Goal: Task Accomplishment & Management: Manage account settings

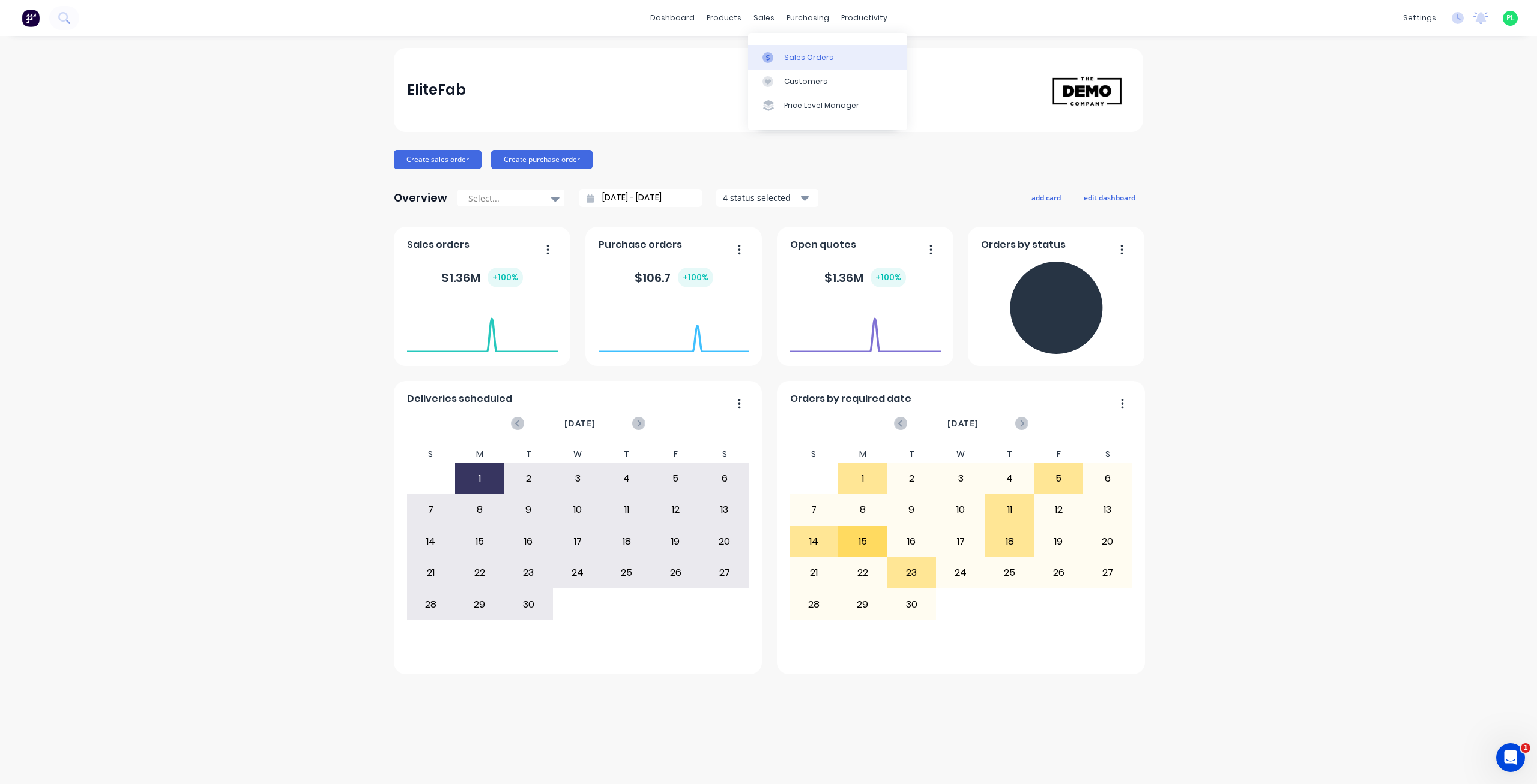
click at [785, 52] on div "Sales Orders" at bounding box center [808, 58] width 50 height 11
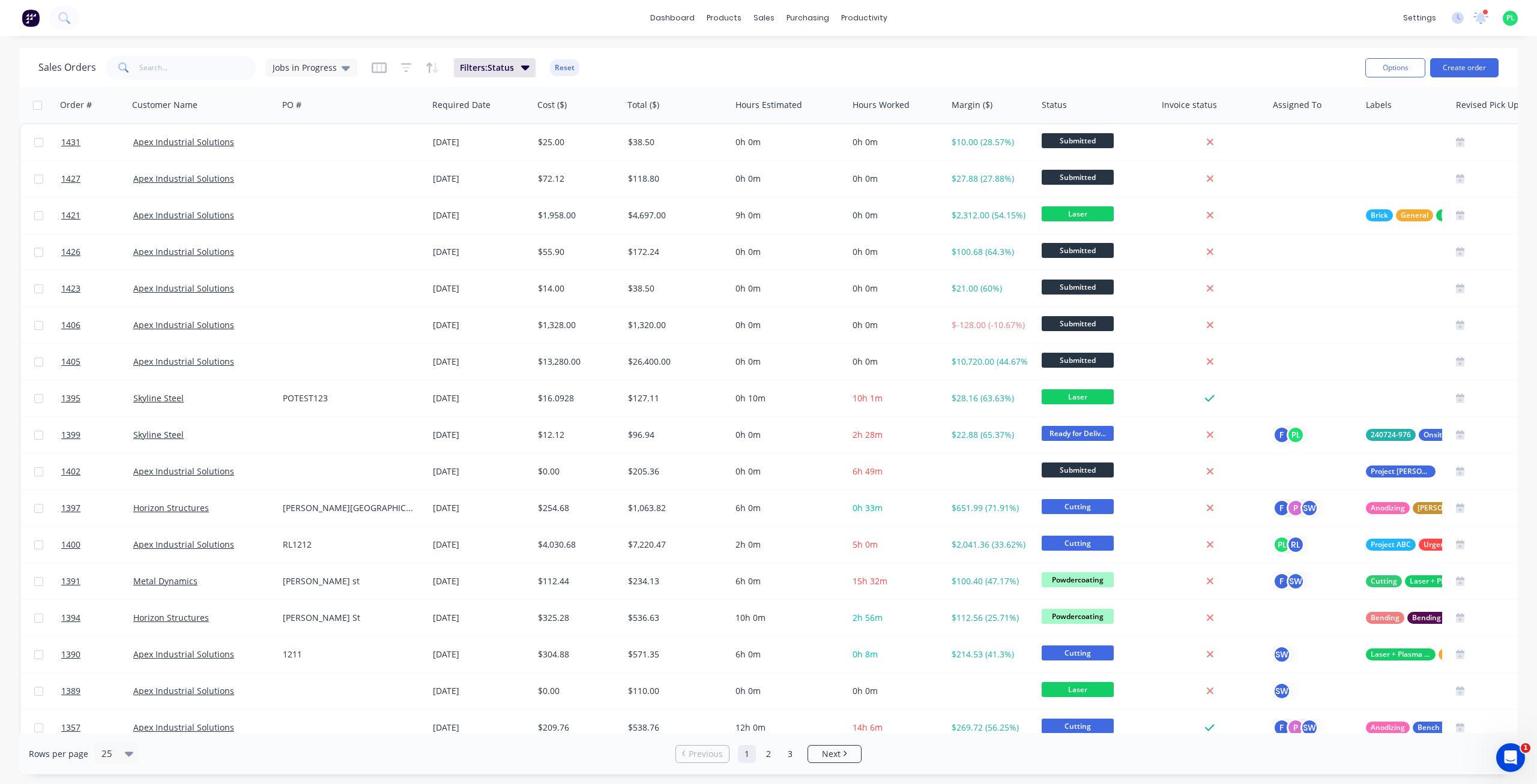
drag, startPoint x: 1457, startPoint y: 65, endPoint x: 946, endPoint y: 72, distance: 511.0
click at [946, 72] on div "Sales Orders Jobs in Progress Filters: Status Reset Options Create order" at bounding box center [768, 67] width 1498 height 39
click at [557, 70] on button "Reset" at bounding box center [564, 67] width 29 height 17
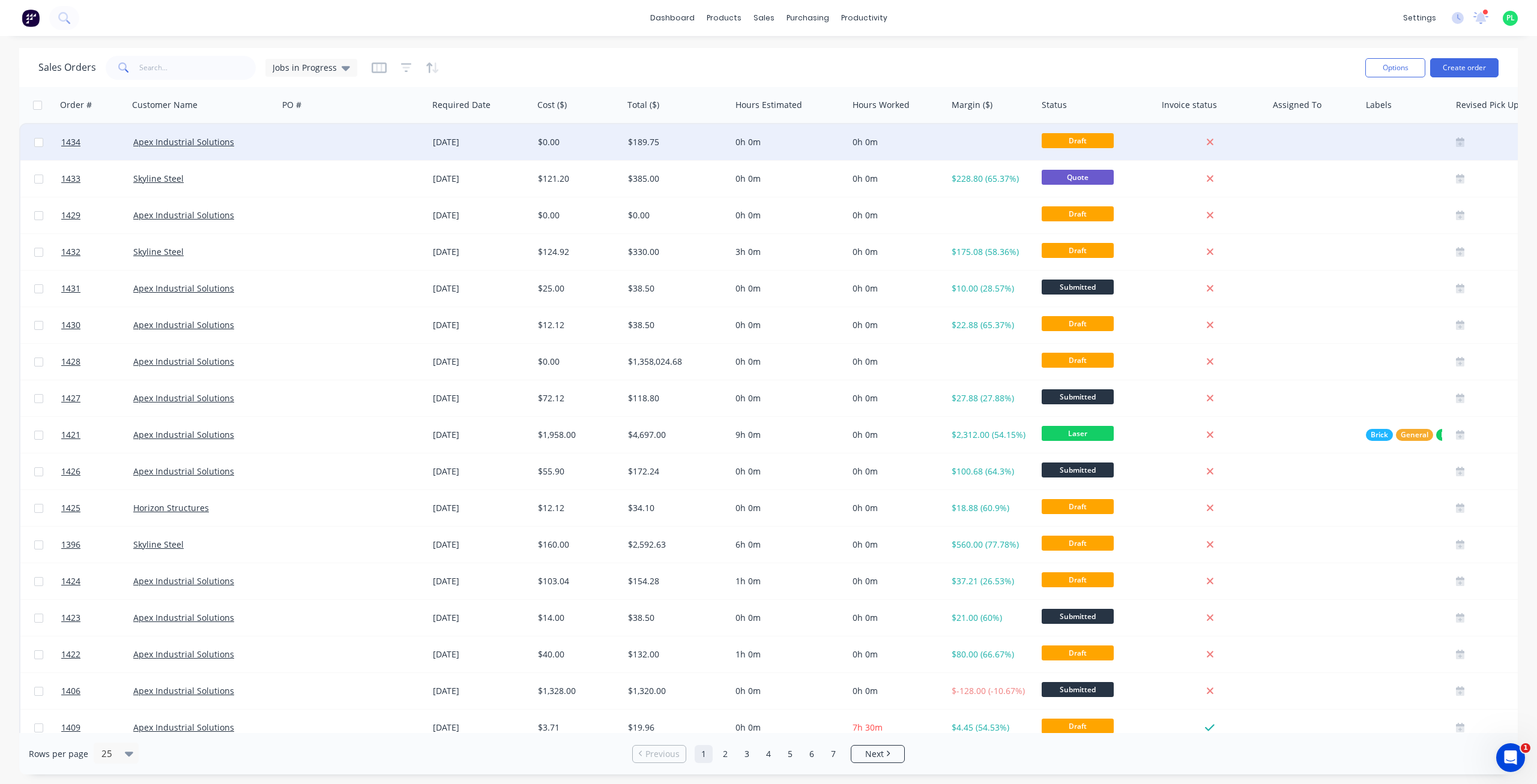
click at [888, 146] on div "0h 0m" at bounding box center [895, 143] width 85 height 12
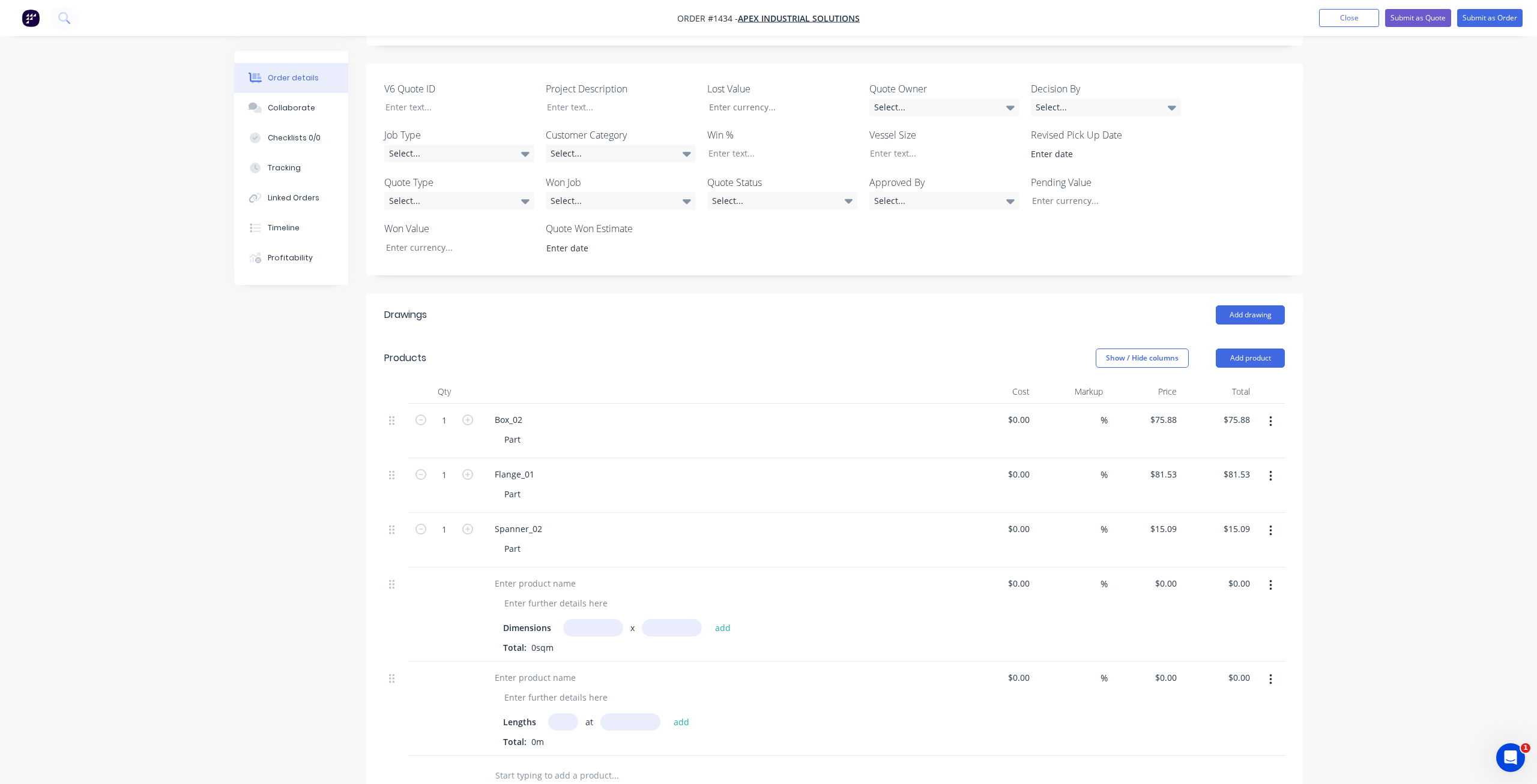
scroll to position [589, 0]
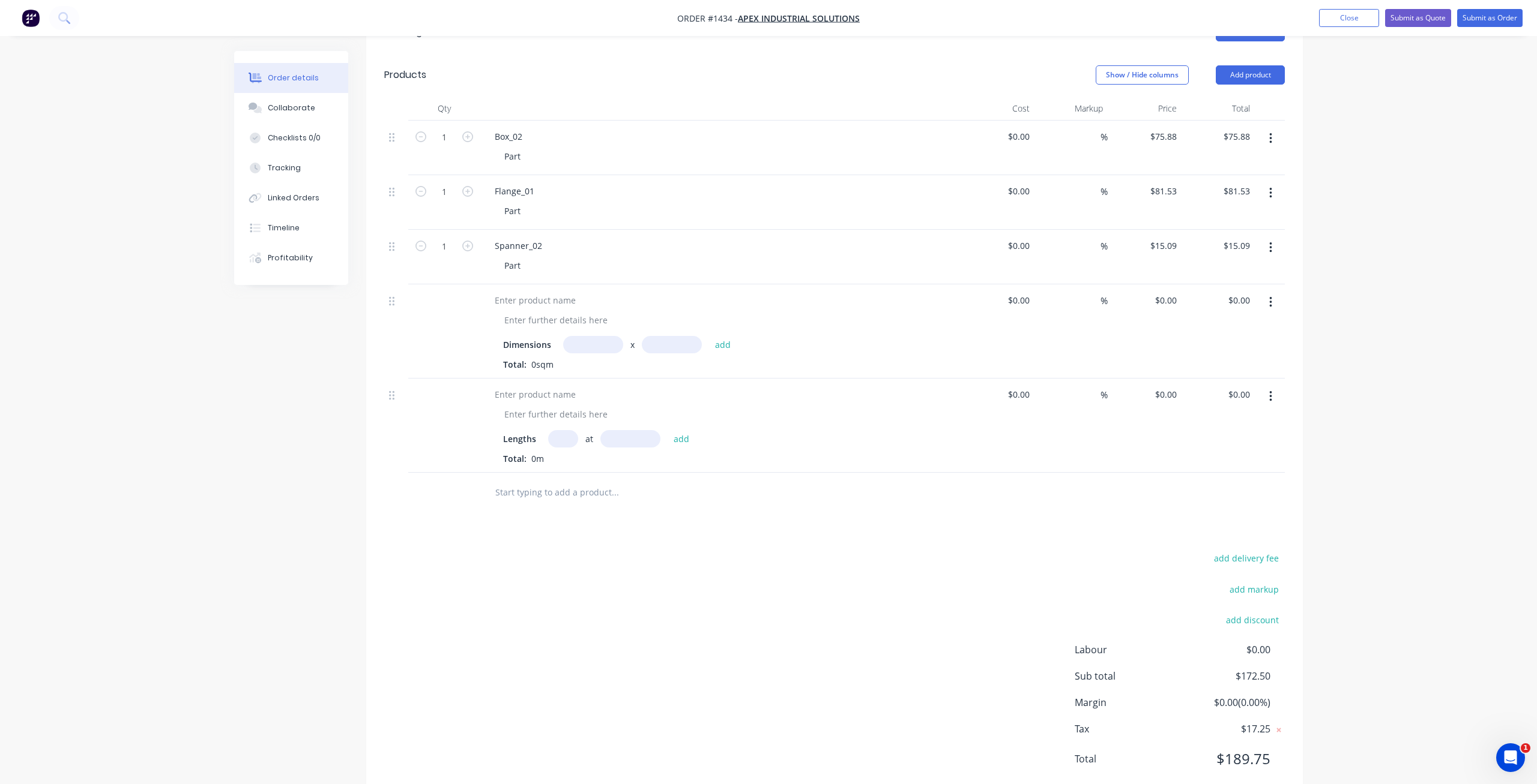
click at [552, 480] on input "text" at bounding box center [614, 492] width 240 height 24
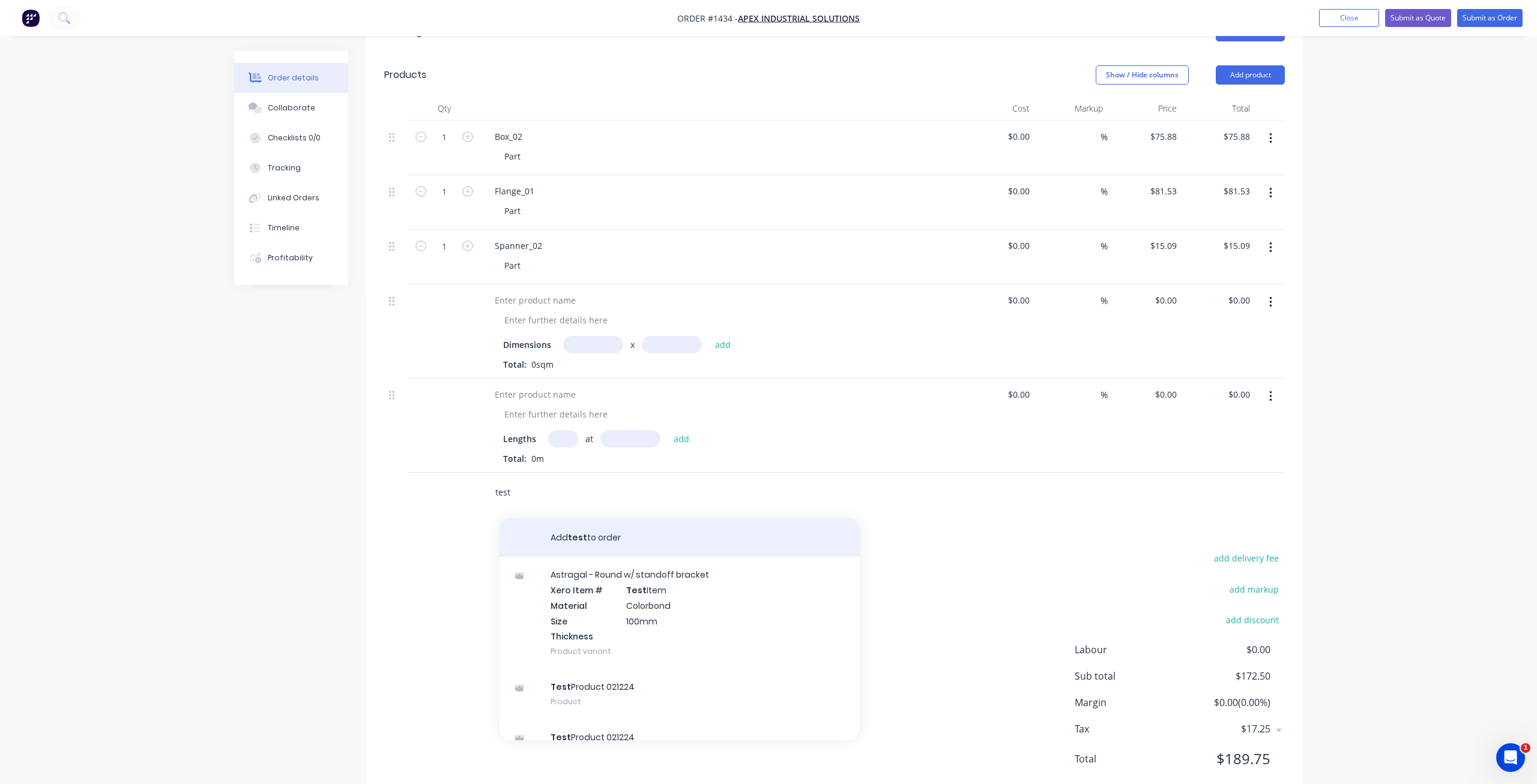
type input "test"
click at [598, 518] on button "Add test to order" at bounding box center [679, 537] width 360 height 38
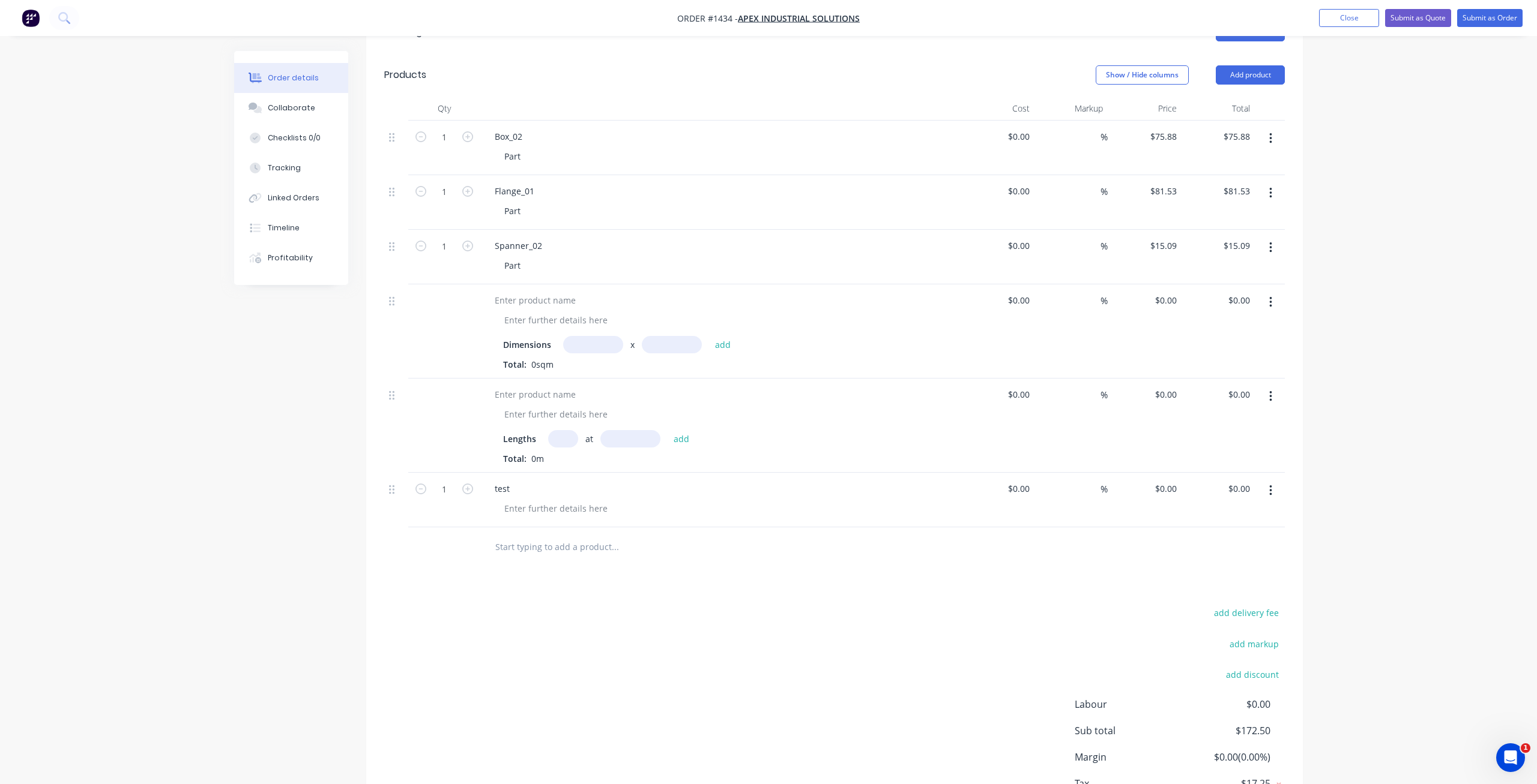
click at [564, 534] on input "text" at bounding box center [614, 546] width 240 height 24
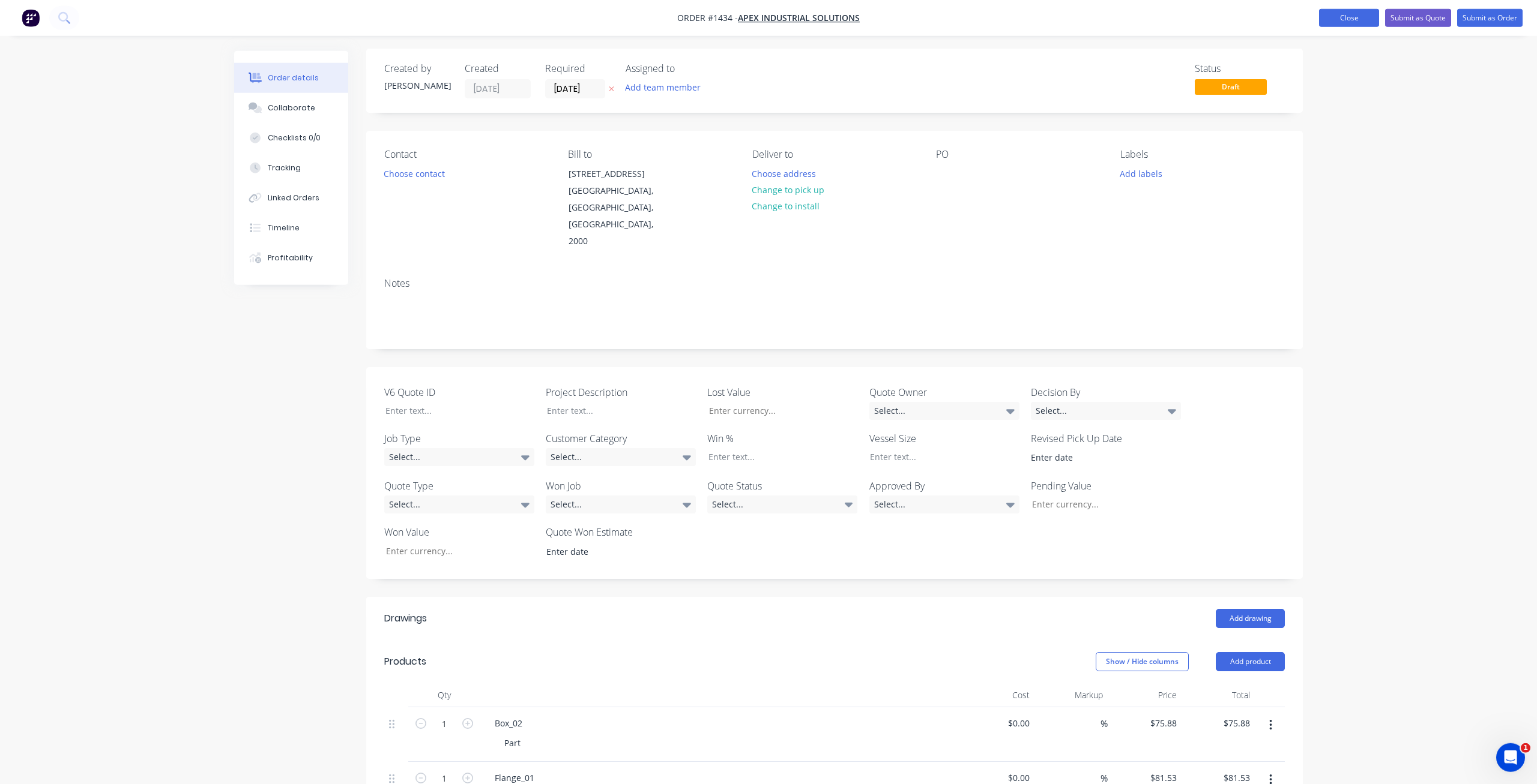
scroll to position [0, 0]
type input "guard"
click at [1330, 12] on button "Close" at bounding box center [1349, 18] width 60 height 18
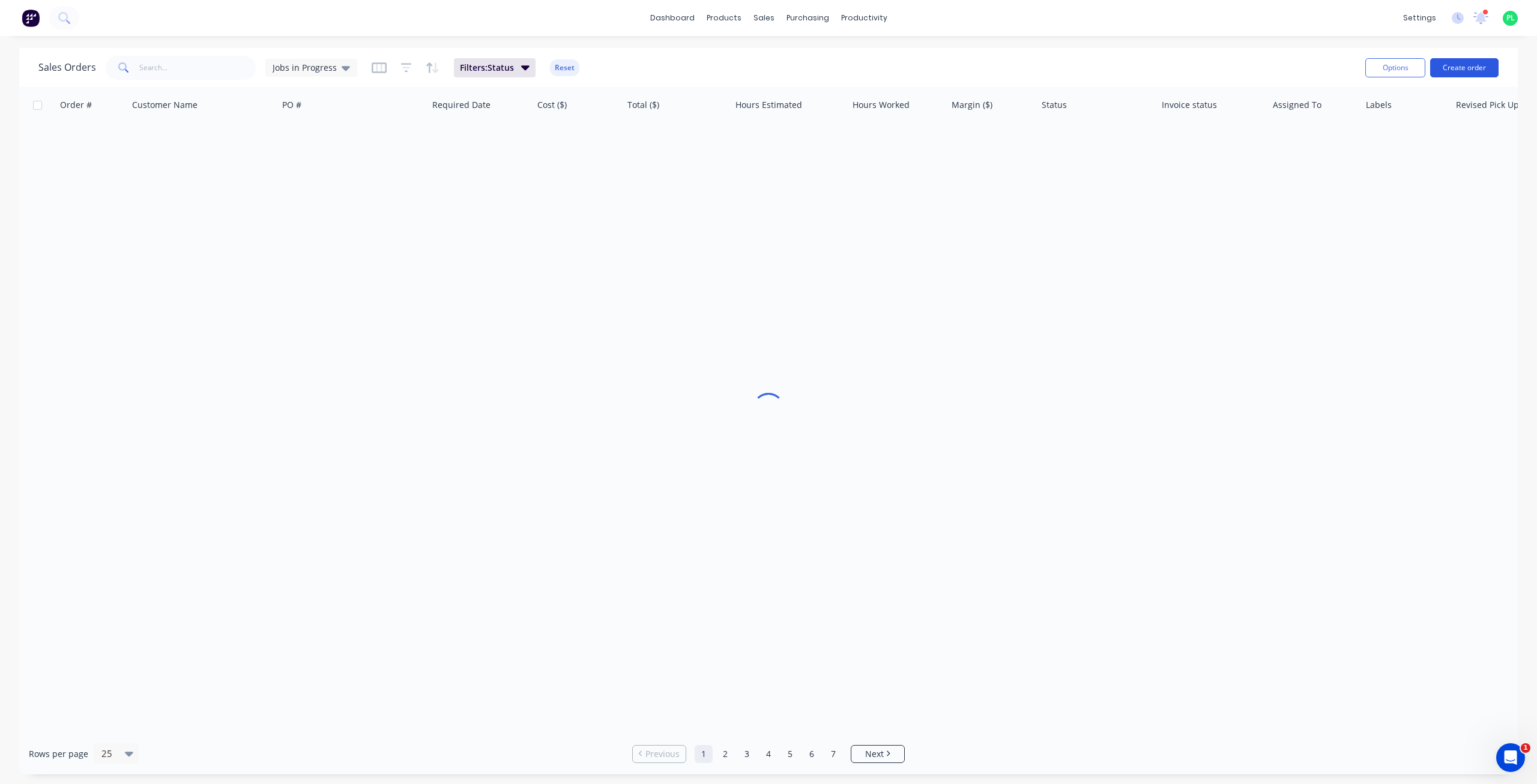
click at [1448, 67] on button "Create order" at bounding box center [1463, 68] width 68 height 19
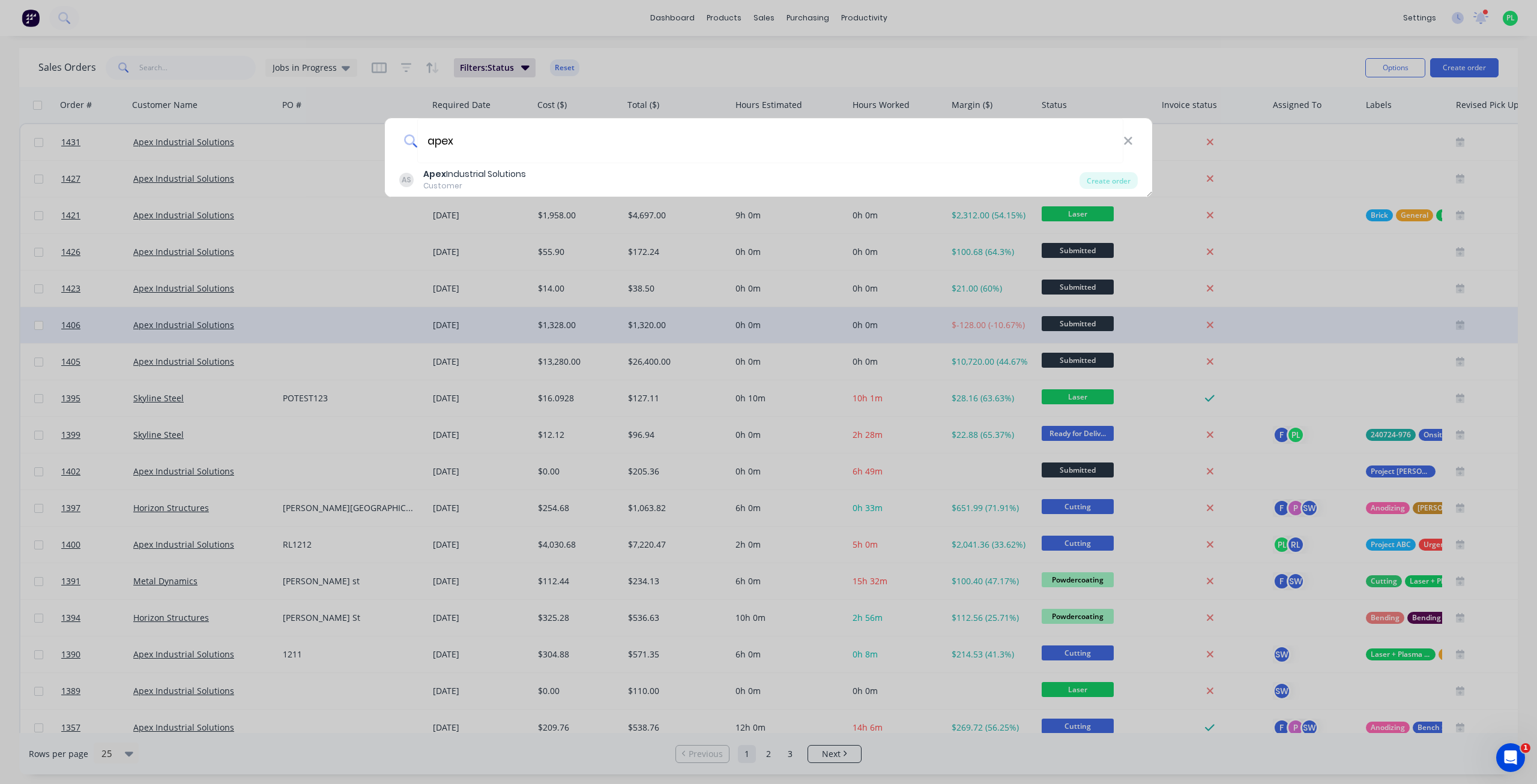
type input "apex"
click at [1104, 184] on div "Create order" at bounding box center [1109, 180] width 59 height 17
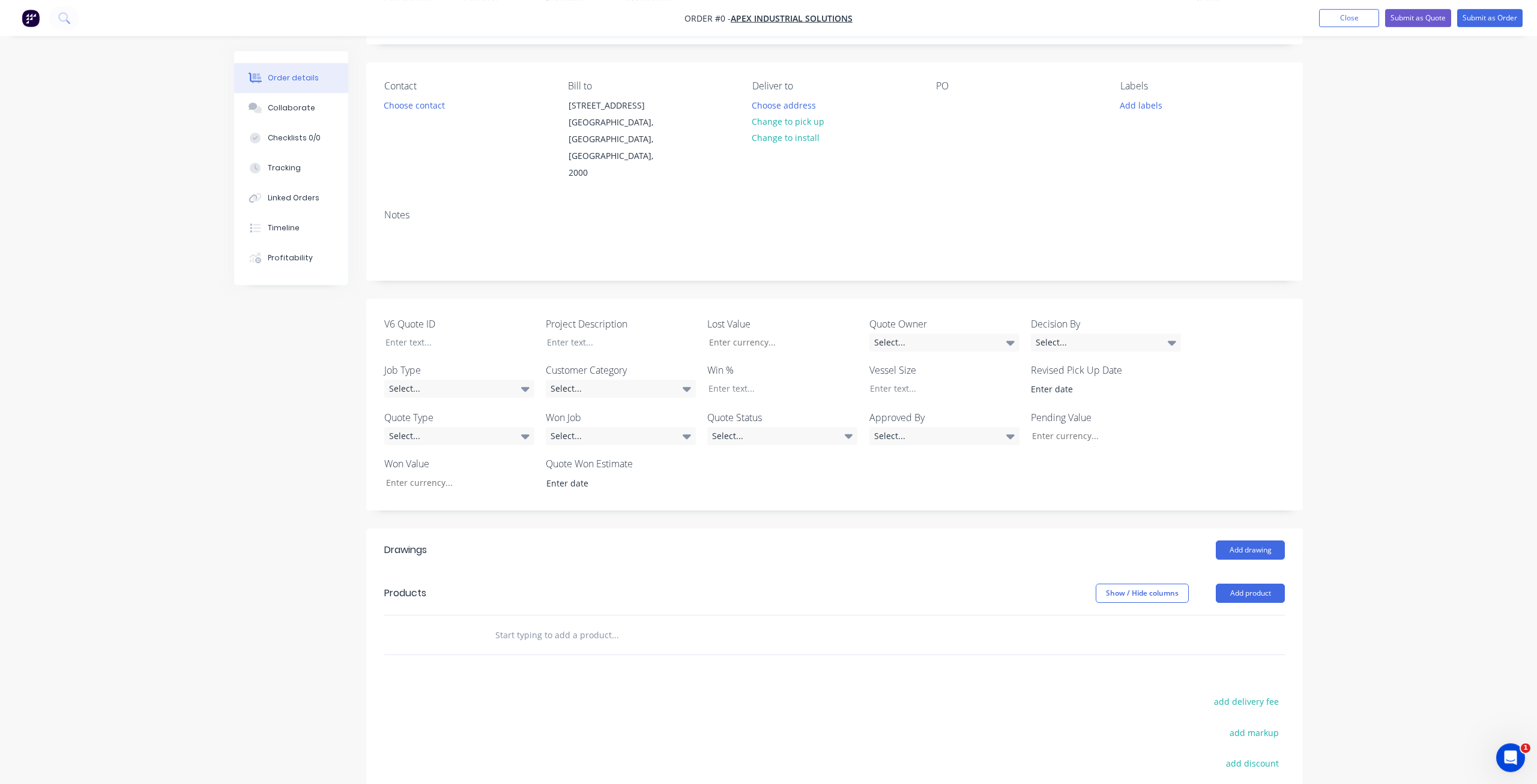
scroll to position [183, 0]
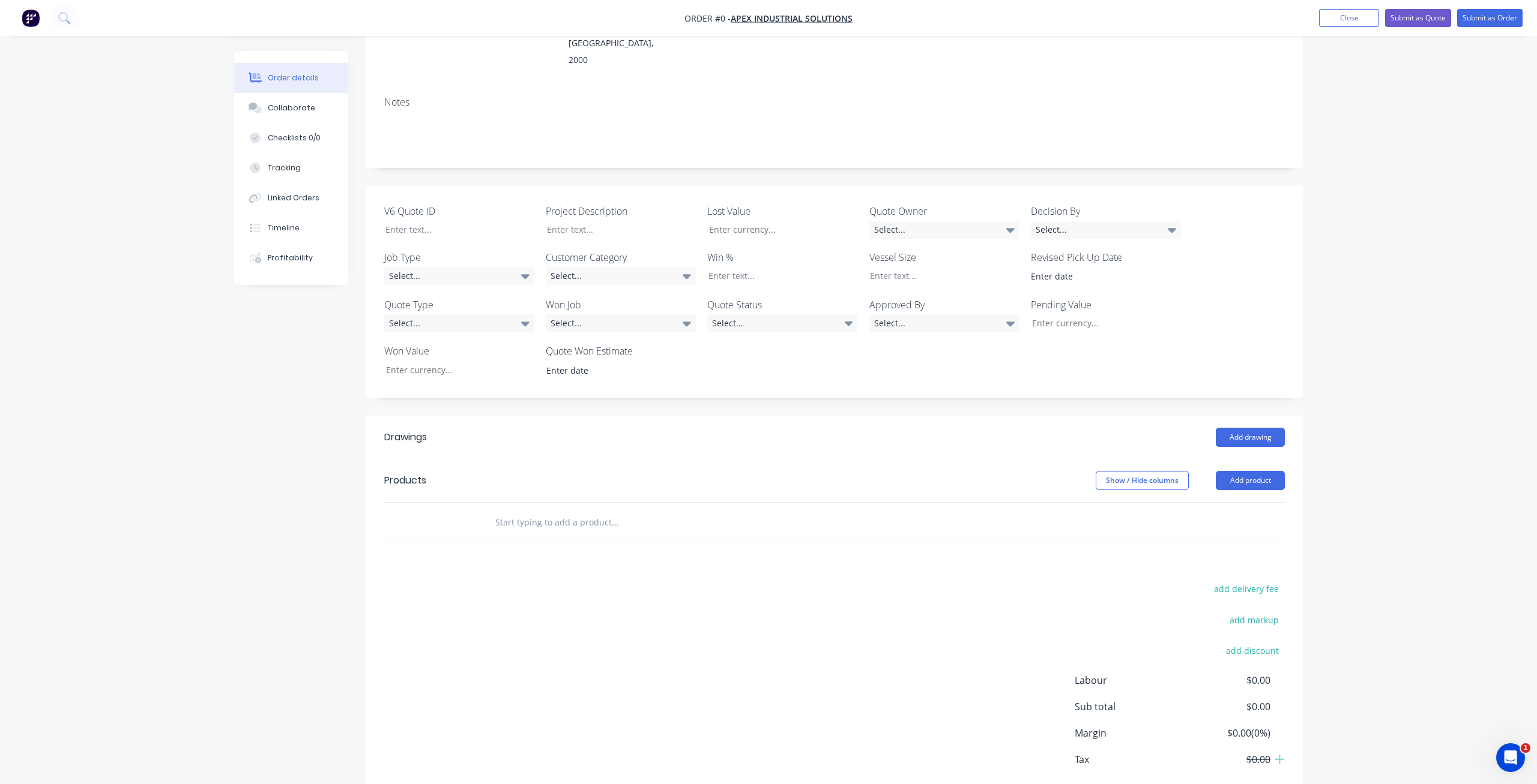
click at [534, 510] on input "text" at bounding box center [614, 522] width 240 height 24
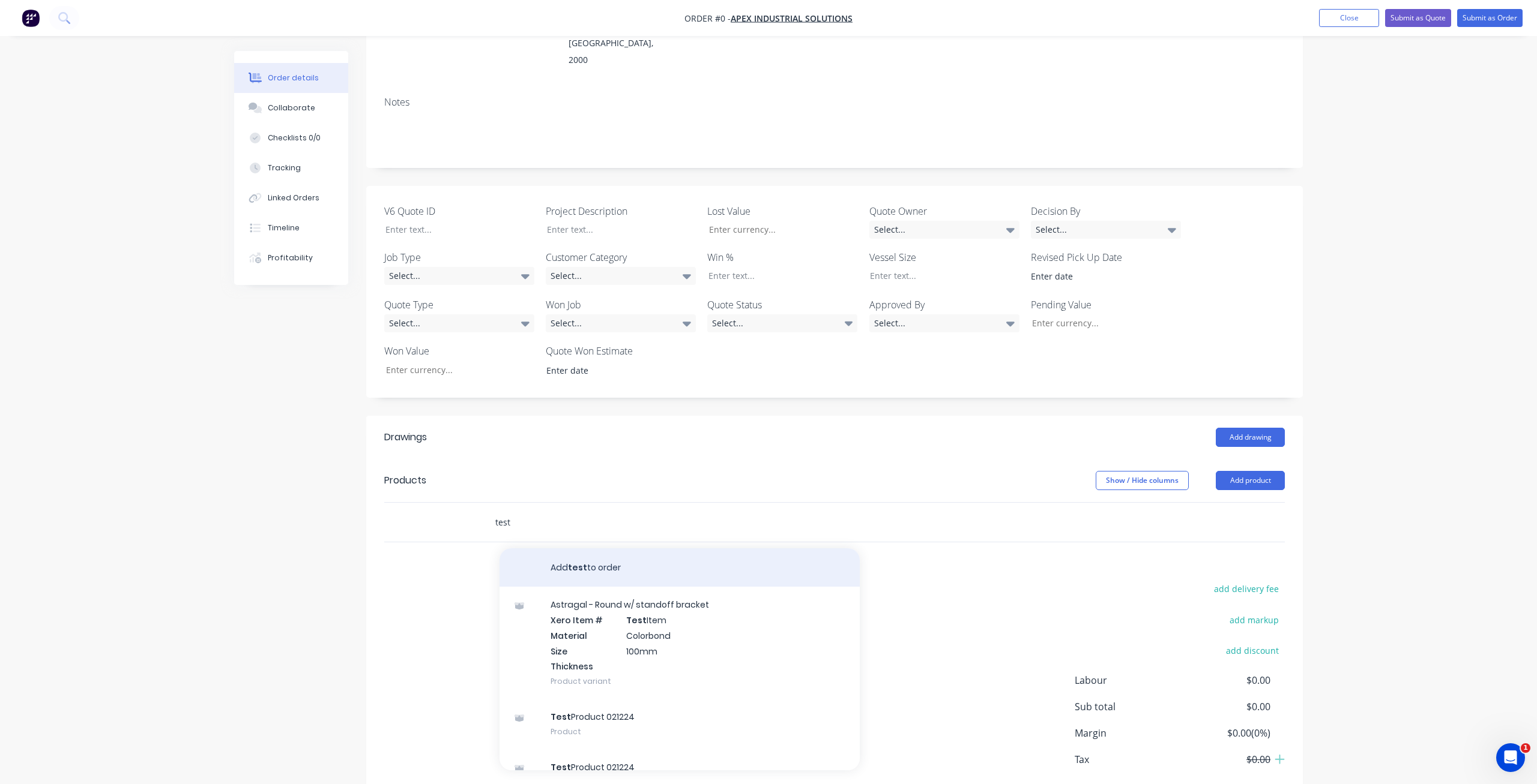
type input "test"
click at [596, 548] on button "Add test to order" at bounding box center [679, 567] width 360 height 38
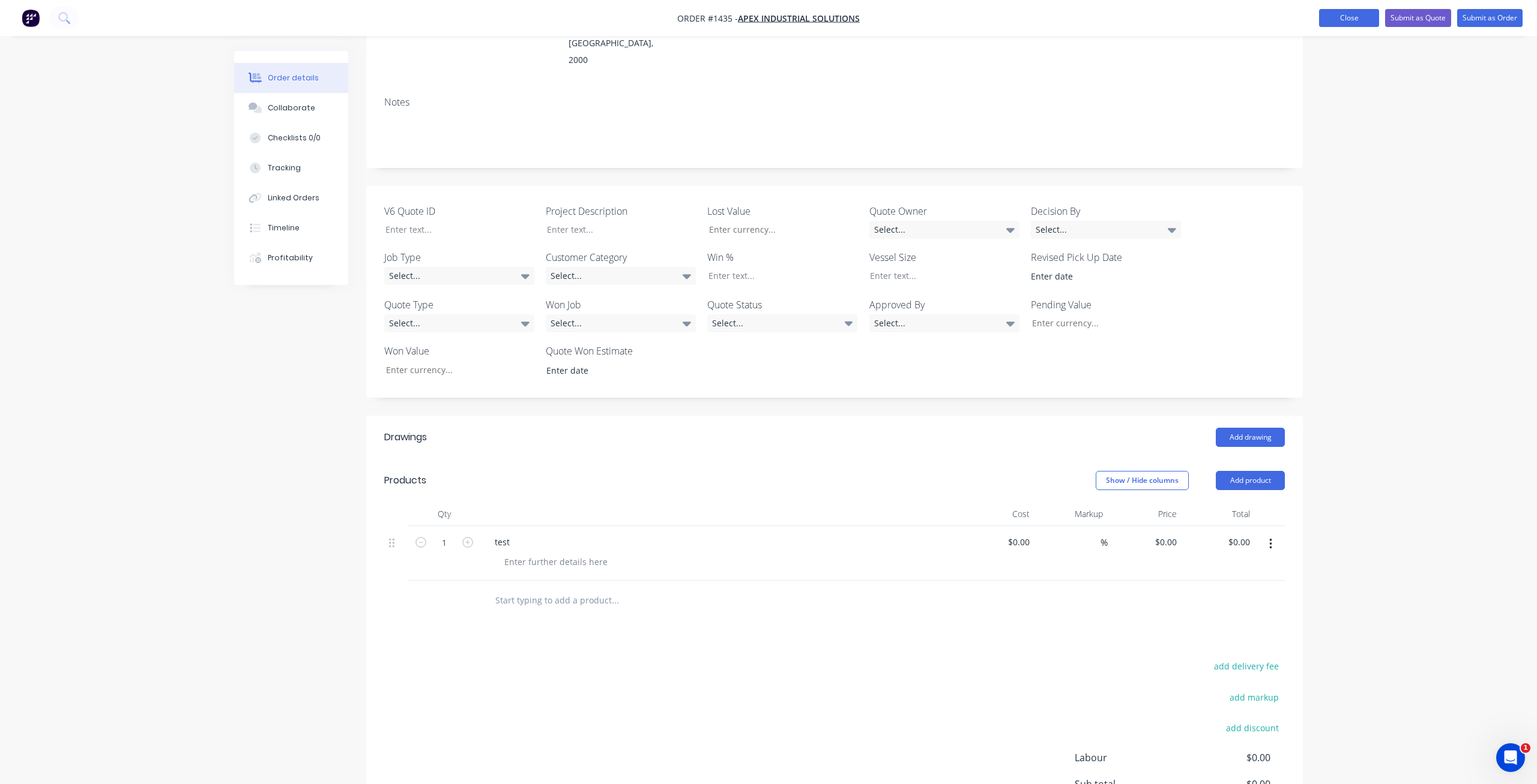
click at [1325, 13] on button "Close" at bounding box center [1349, 18] width 60 height 18
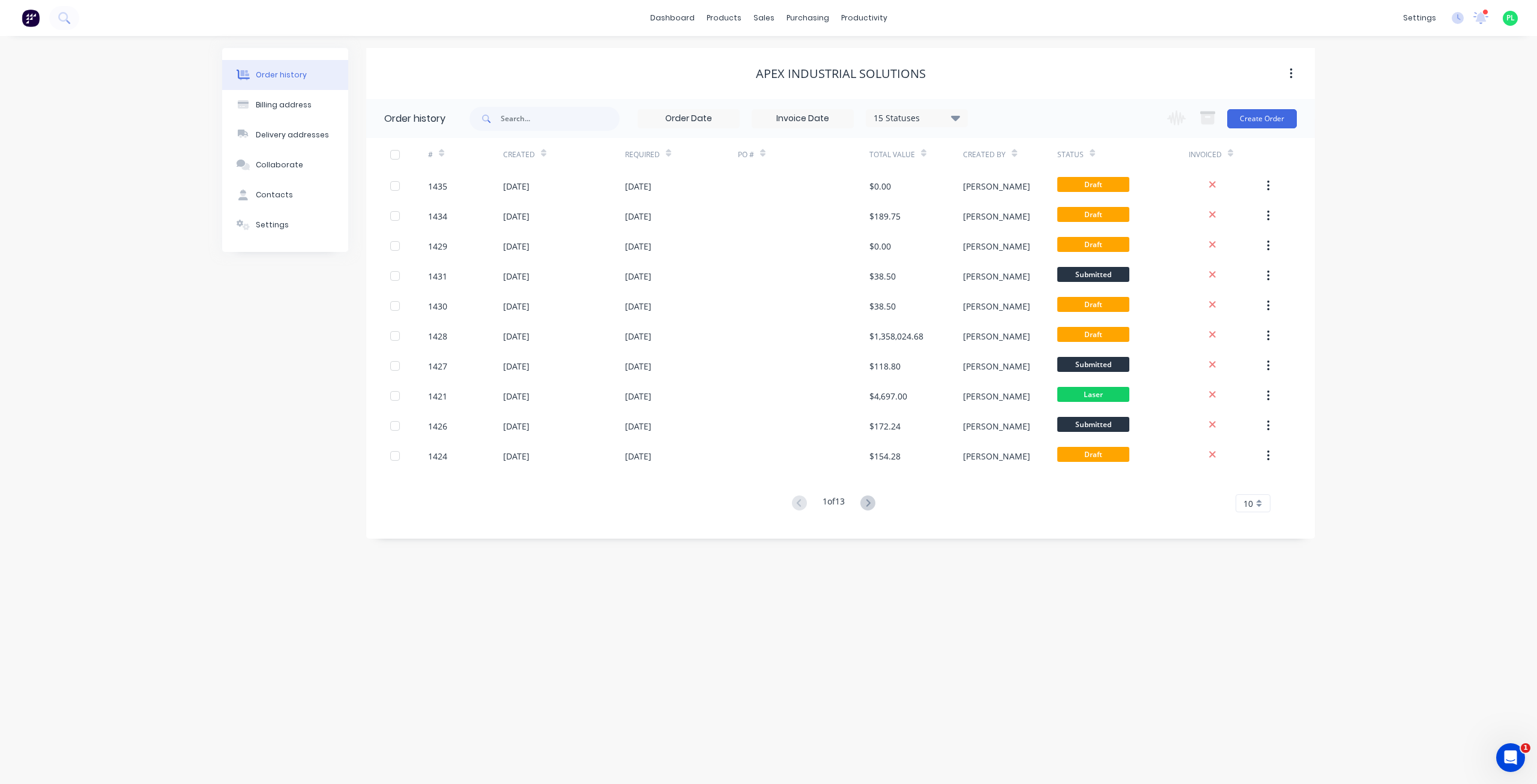
click at [1304, 120] on div "15 Statuses Invoice Status Invoiced Not Invoiced Partial Order Status All Archi…" at bounding box center [893, 119] width 846 height 39
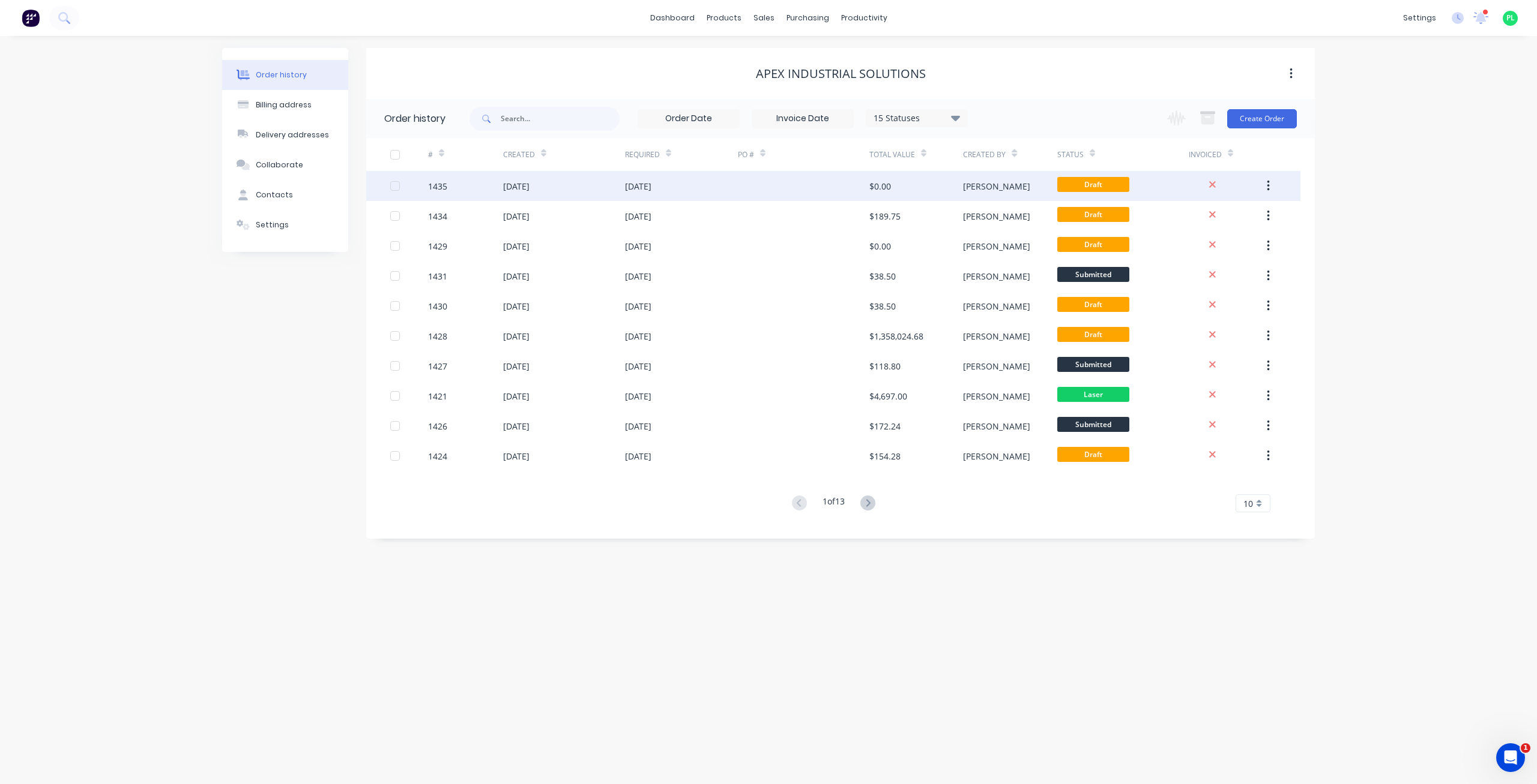
click at [938, 187] on div "$0.00" at bounding box center [917, 186] width 94 height 30
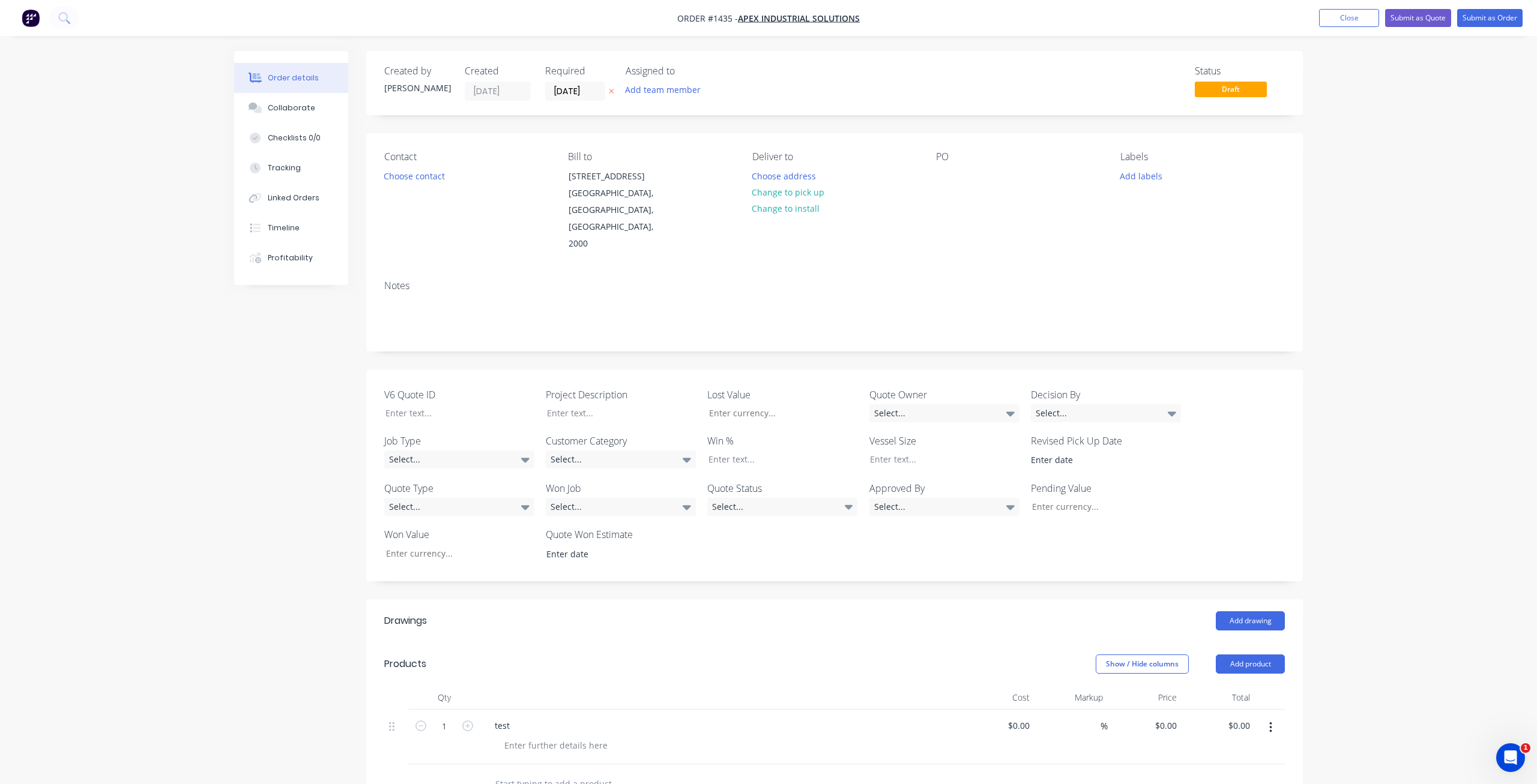
click at [1274, 717] on button "button" at bounding box center [1270, 727] width 28 height 21
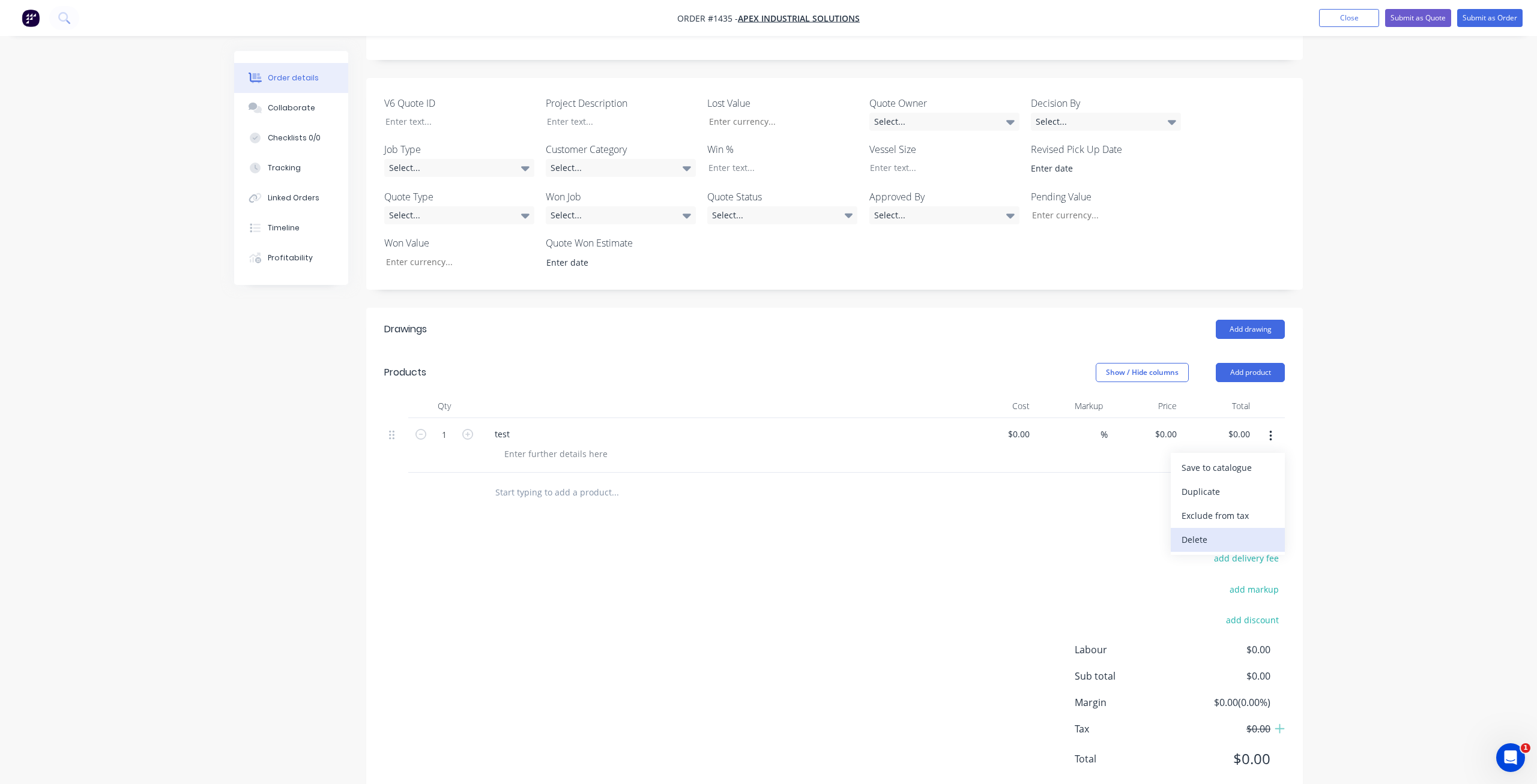
click at [1210, 531] on div "Delete" at bounding box center [1228, 539] width 92 height 18
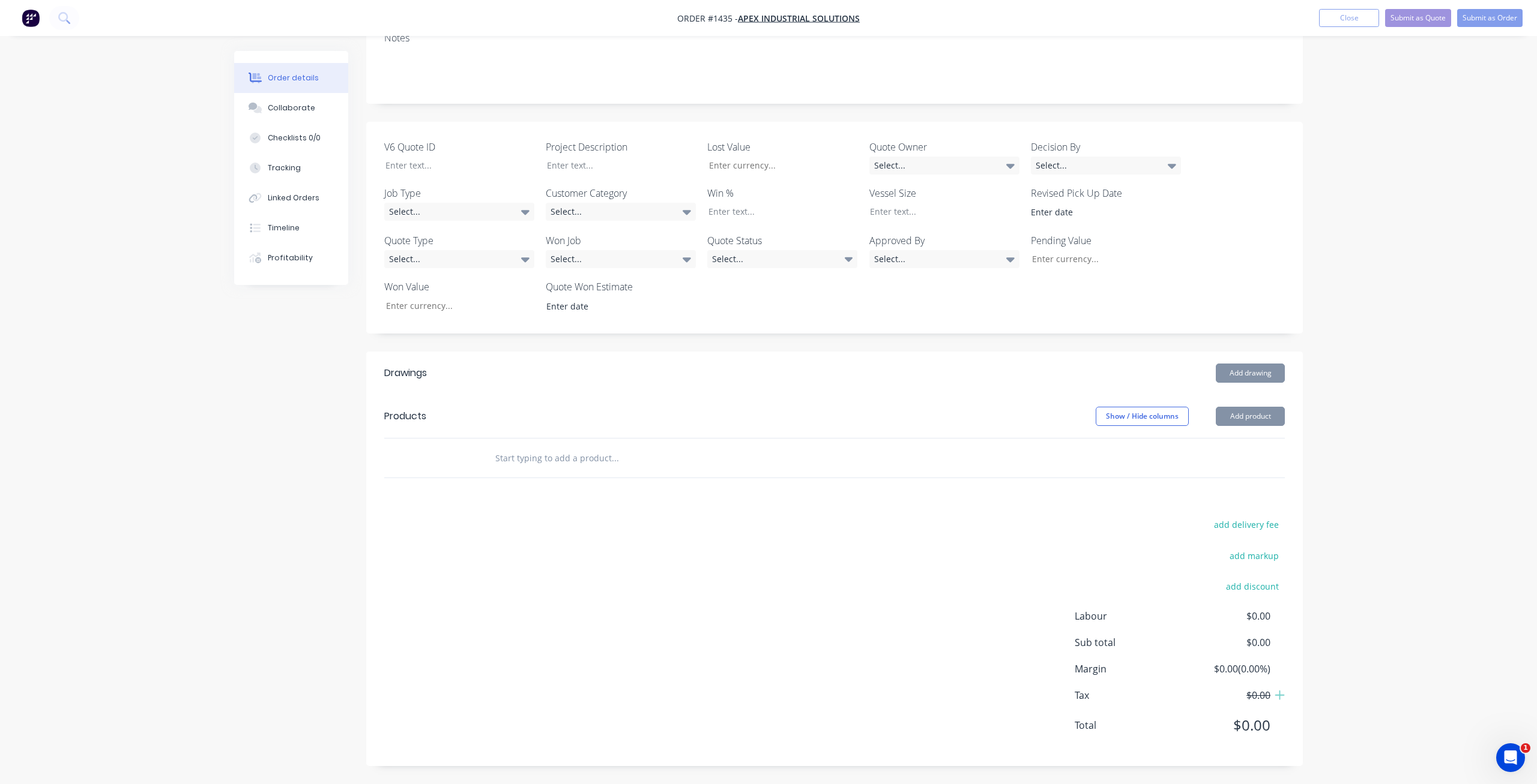
scroll to position [214, 0]
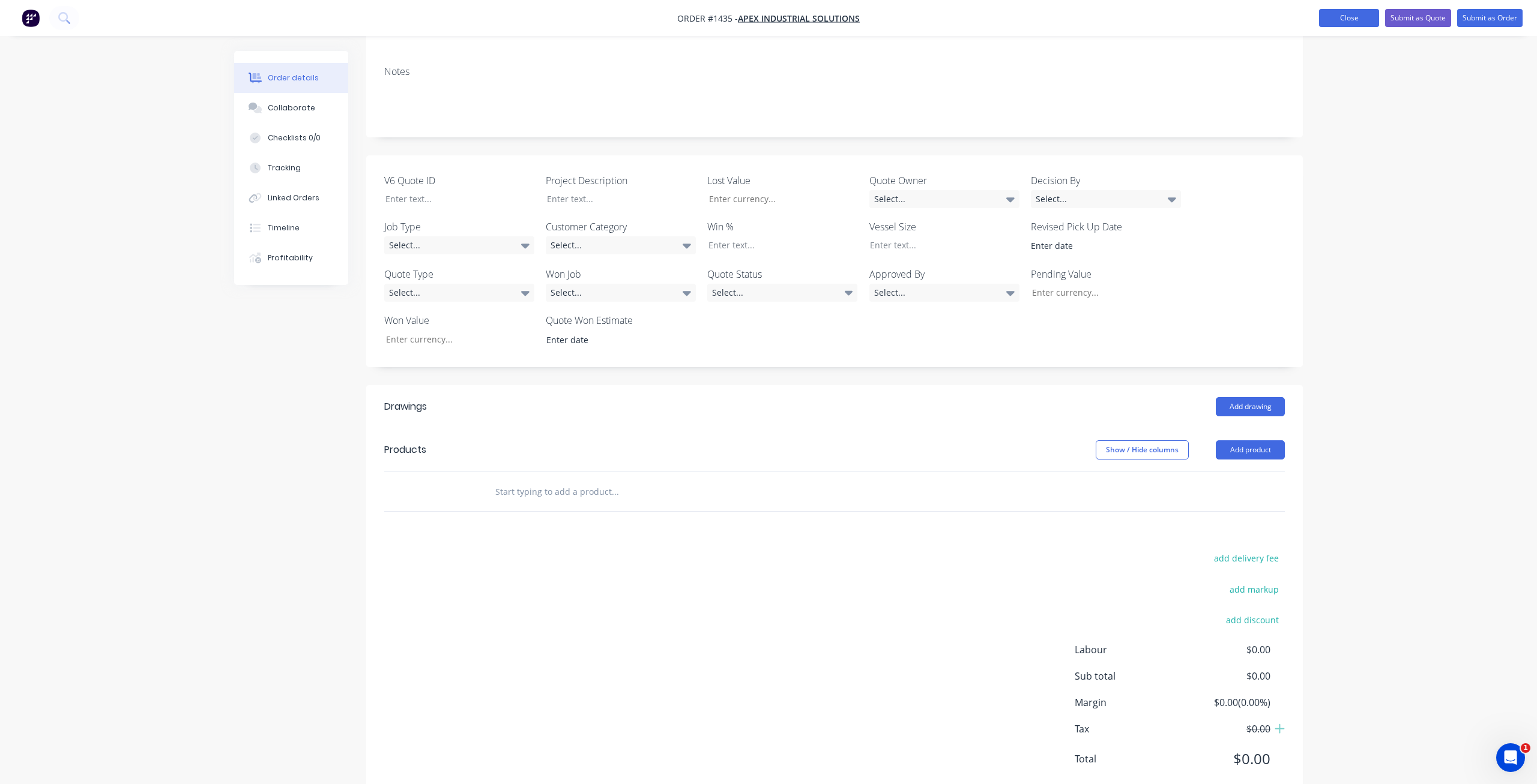
click at [1336, 25] on button "Close" at bounding box center [1349, 18] width 60 height 18
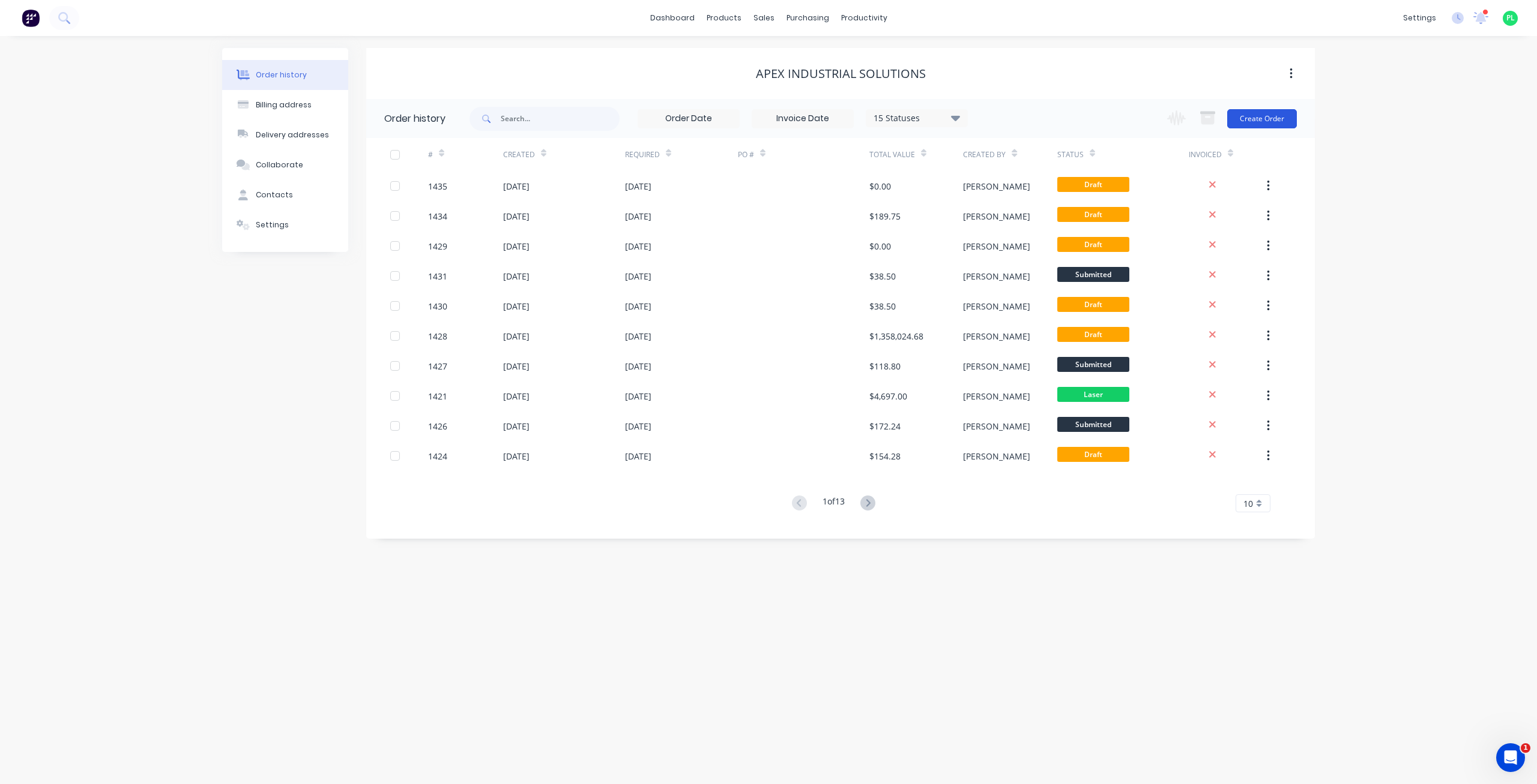
click at [1268, 124] on button "Create Order" at bounding box center [1261, 119] width 70 height 19
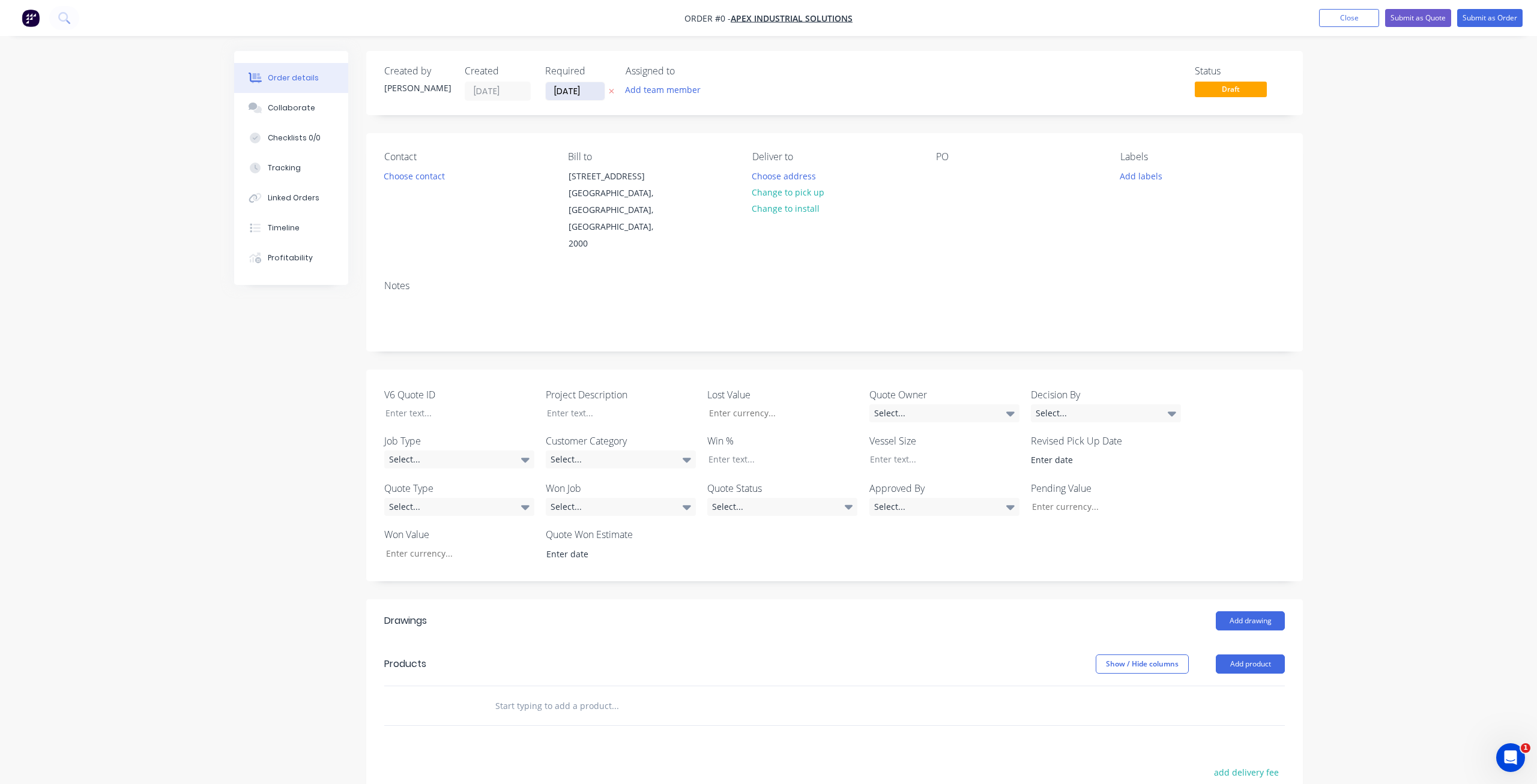
click at [572, 93] on input "[DATE]" at bounding box center [575, 91] width 59 height 18
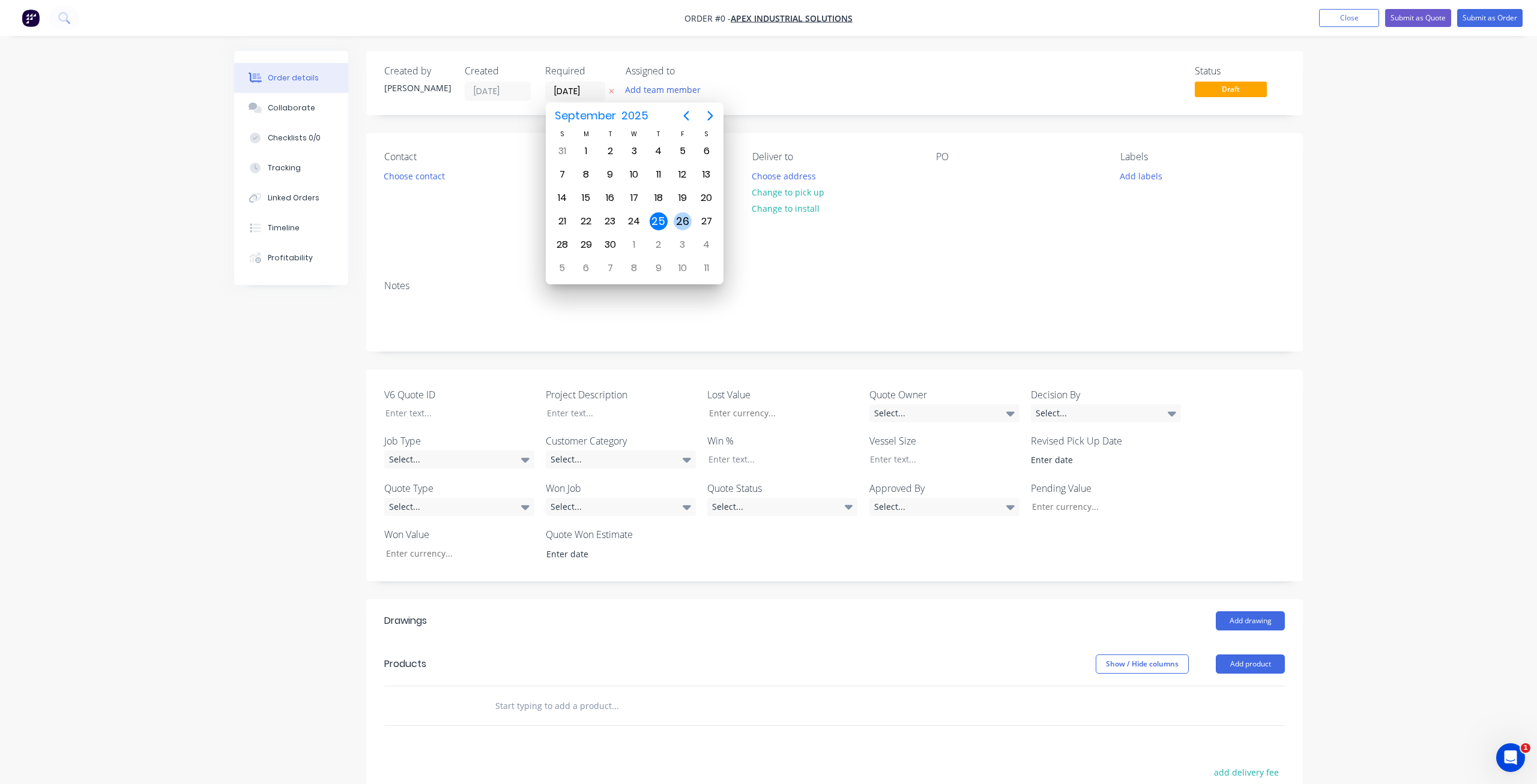
click at [677, 217] on div "26" at bounding box center [683, 221] width 18 height 18
type input "[DATE]"
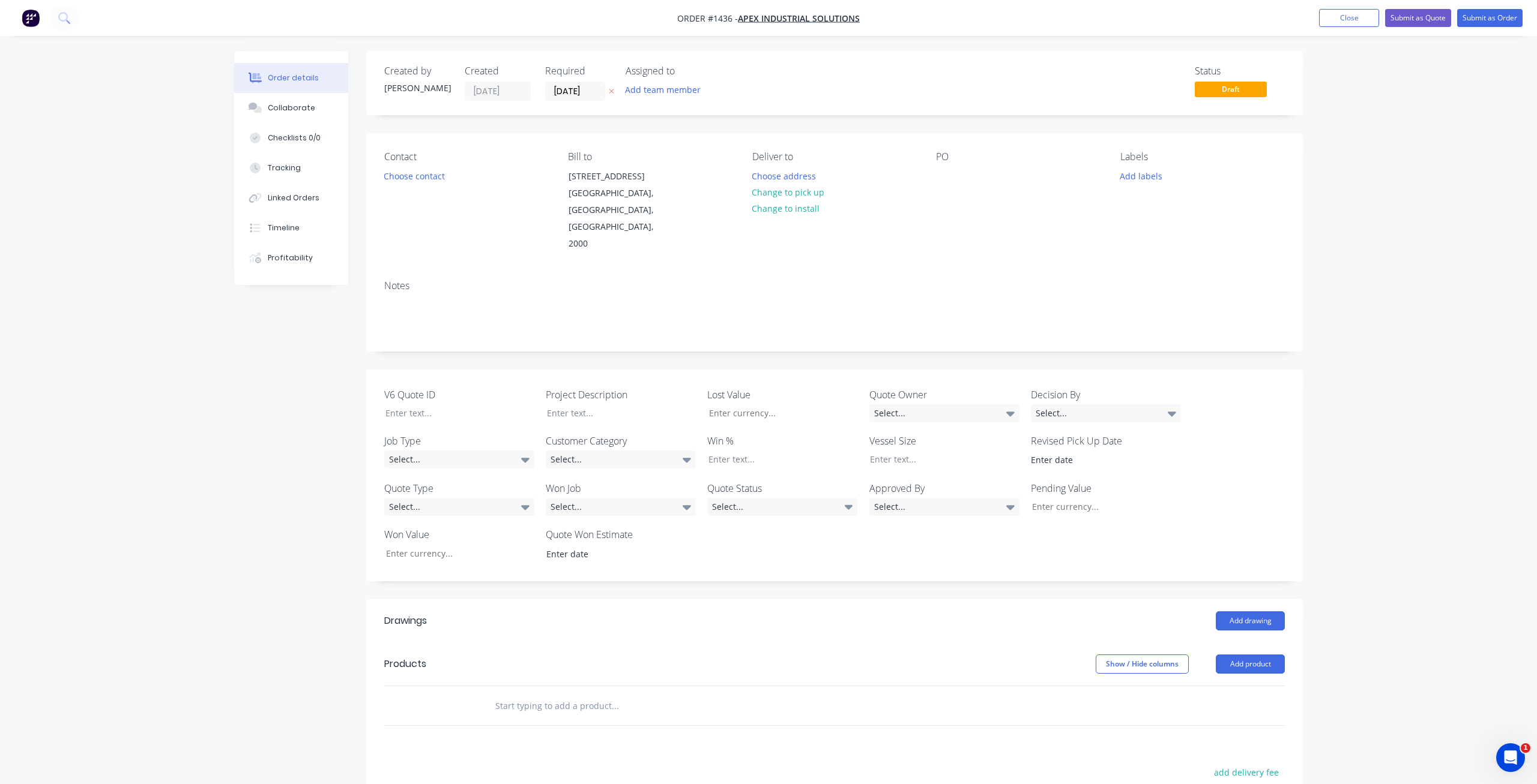
click at [219, 399] on div "Order details Collaborate Checklists 0/0 Tracking Linked Orders Timeline Profit…" at bounding box center [768, 516] width 1537 height 1032
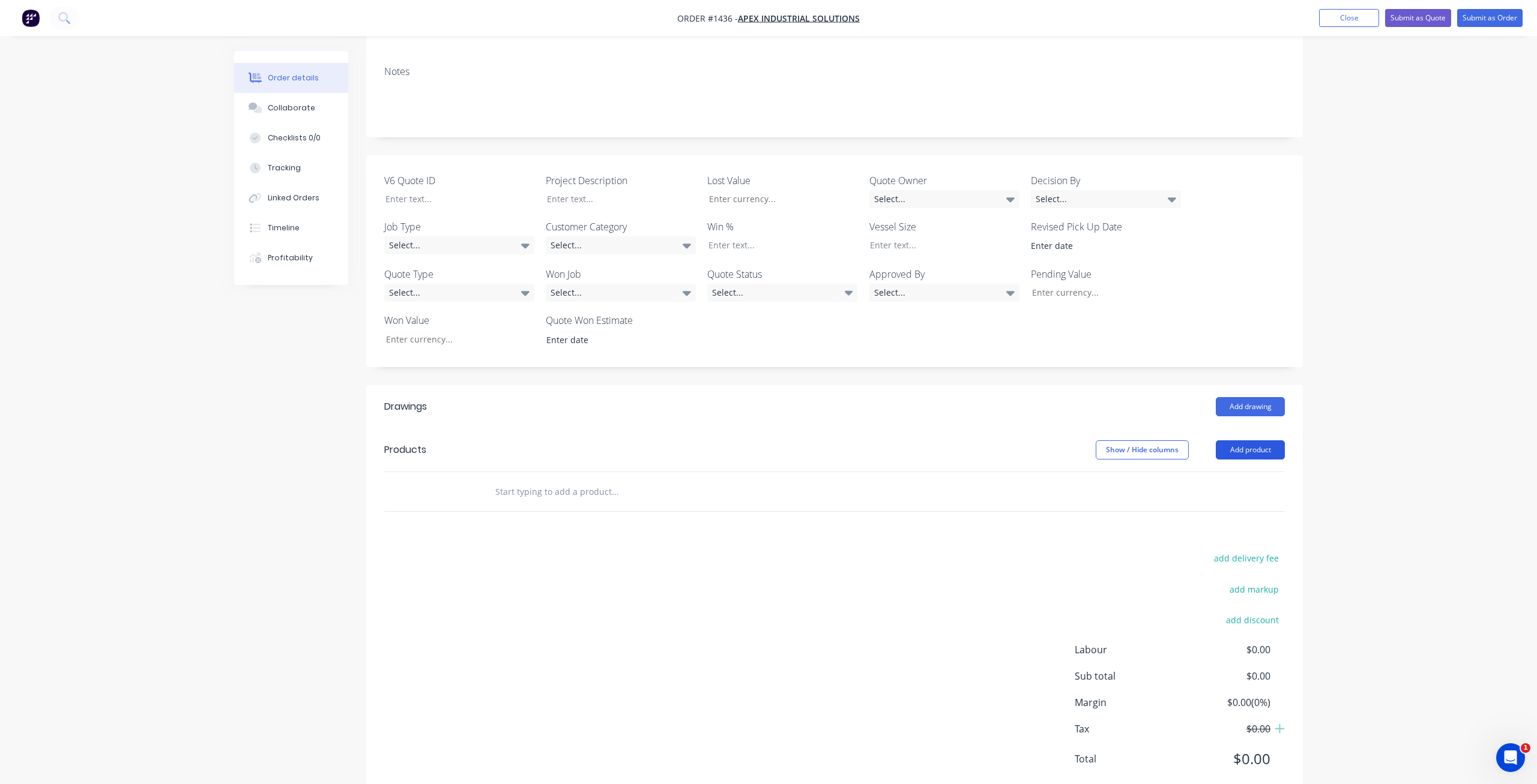
drag, startPoint x: 1255, startPoint y: 416, endPoint x: 1238, endPoint y: 424, distance: 18.8
click at [1256, 440] on button "Add product" at bounding box center [1250, 450] width 69 height 19
drag, startPoint x: 1210, startPoint y: 610, endPoint x: 1190, endPoint y: 601, distance: 21.9
click at [1210, 640] on div "Notes (External)" at bounding box center [1228, 649] width 92 height 18
click at [536, 503] on div at bounding box center [528, 512] width 87 height 18
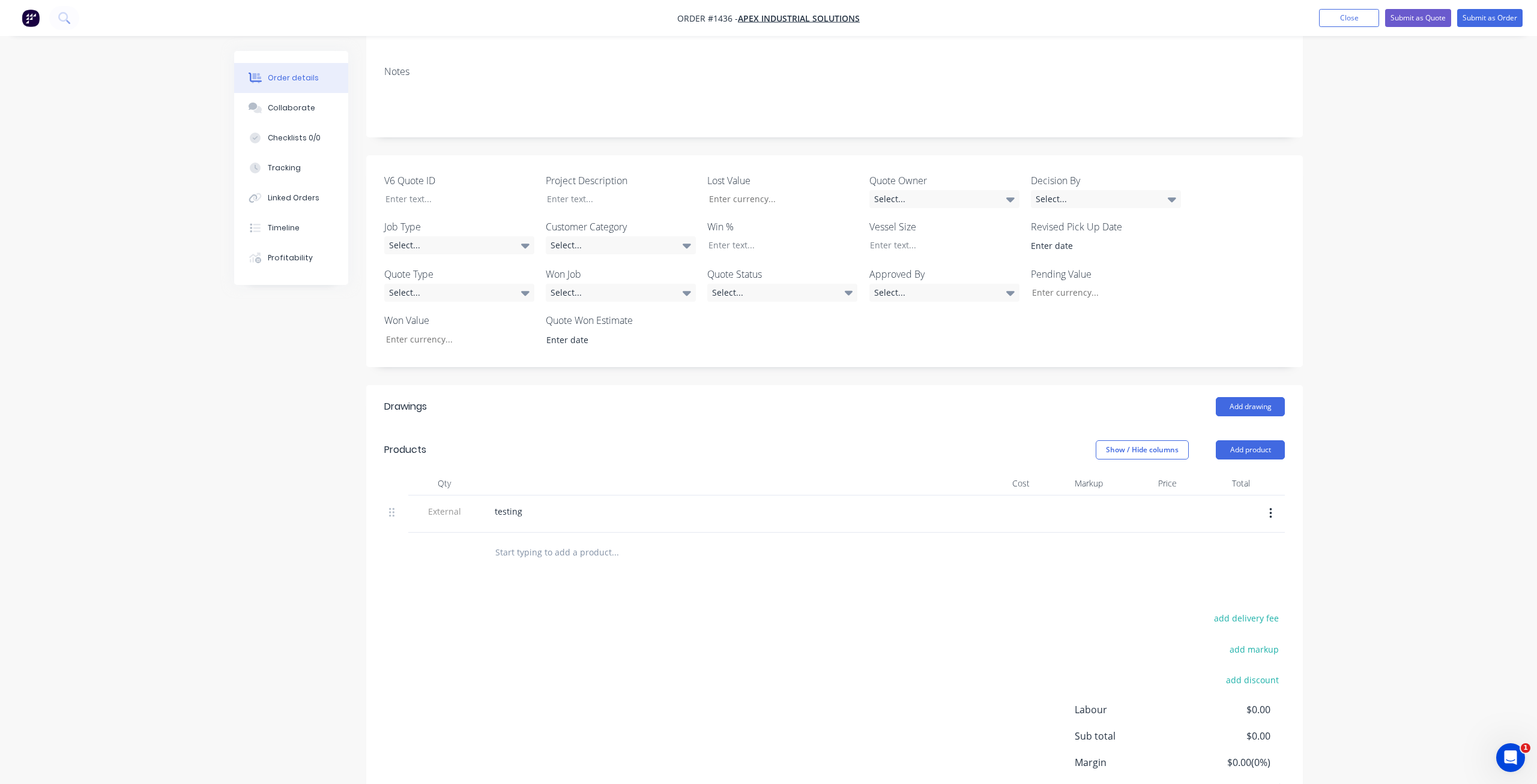
click at [597, 610] on div "add delivery fee add markup add discount Labour $0.00 Sub total $0.00 Margin $0…" at bounding box center [834, 726] width 901 height 231
click at [545, 539] on input "text" at bounding box center [614, 551] width 240 height 24
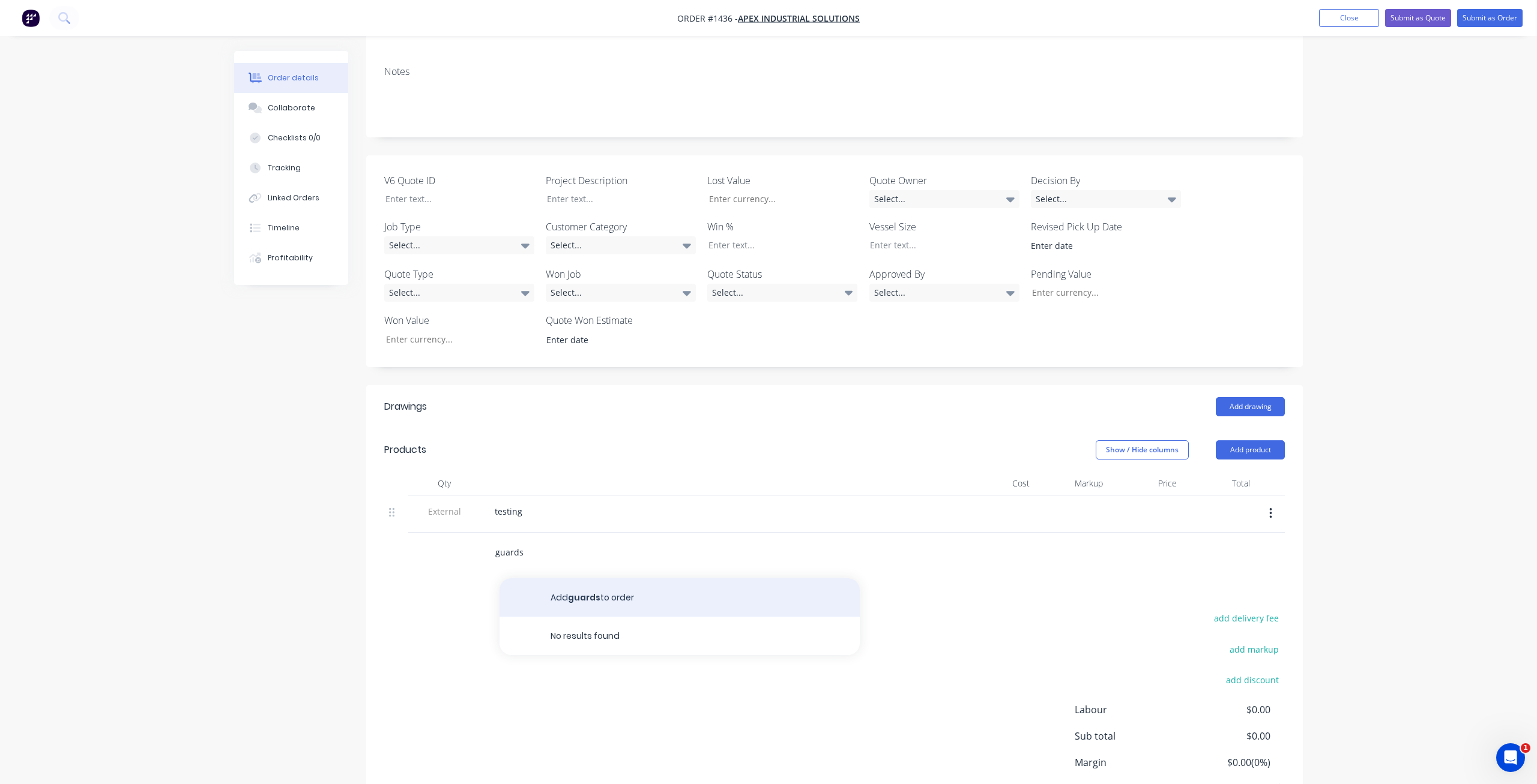
type input "guards"
click at [636, 578] on button "Add guards to order" at bounding box center [679, 597] width 360 height 38
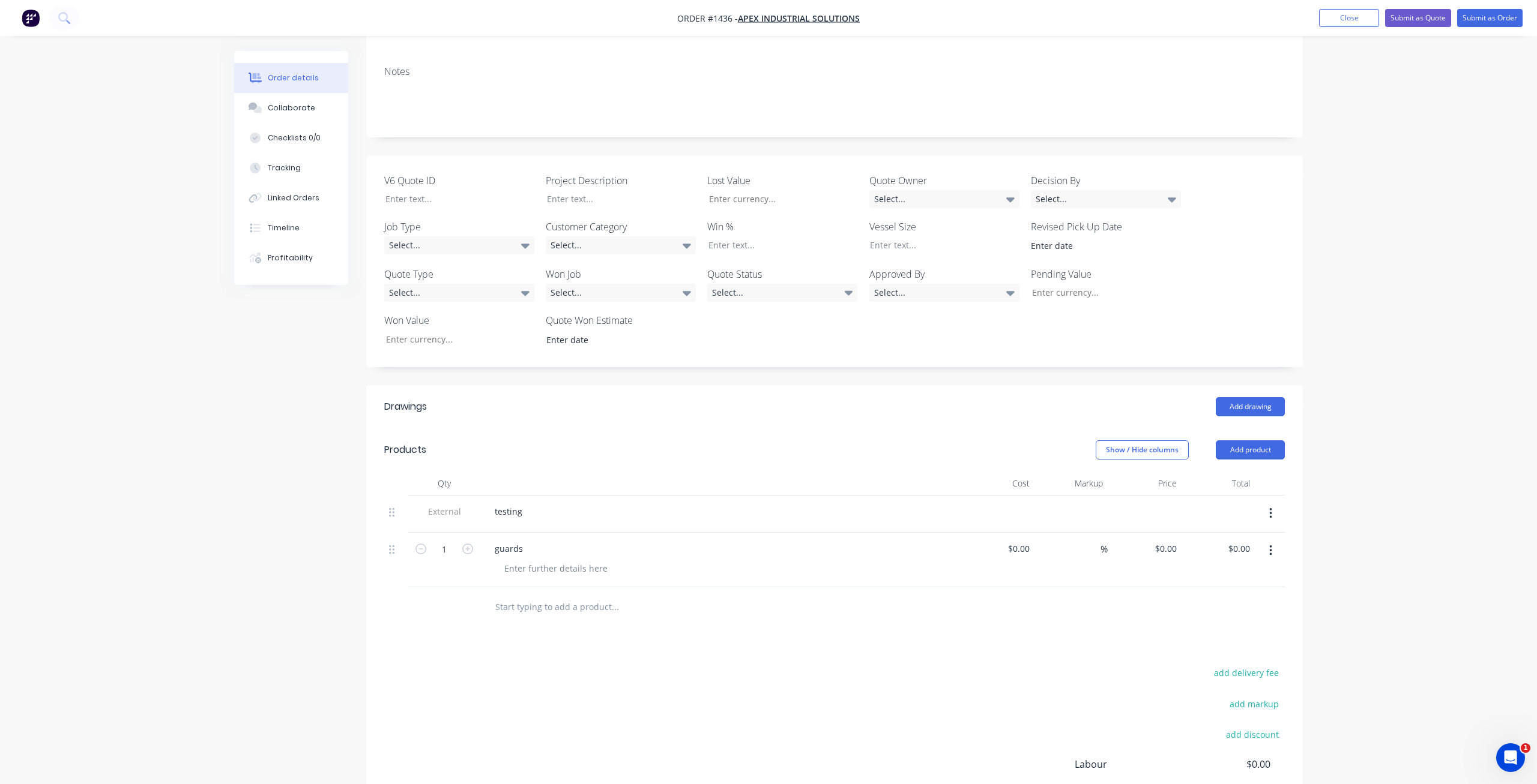
click at [1005, 628] on div "Drawings Add drawing Products Show / Hide columns Add product Qty Cost Markup P…" at bounding box center [834, 649] width 936 height 529
click at [468, 544] on icon "button" at bounding box center [467, 549] width 11 height 11
type input "2"
click at [580, 594] on input "text" at bounding box center [614, 606] width 240 height 24
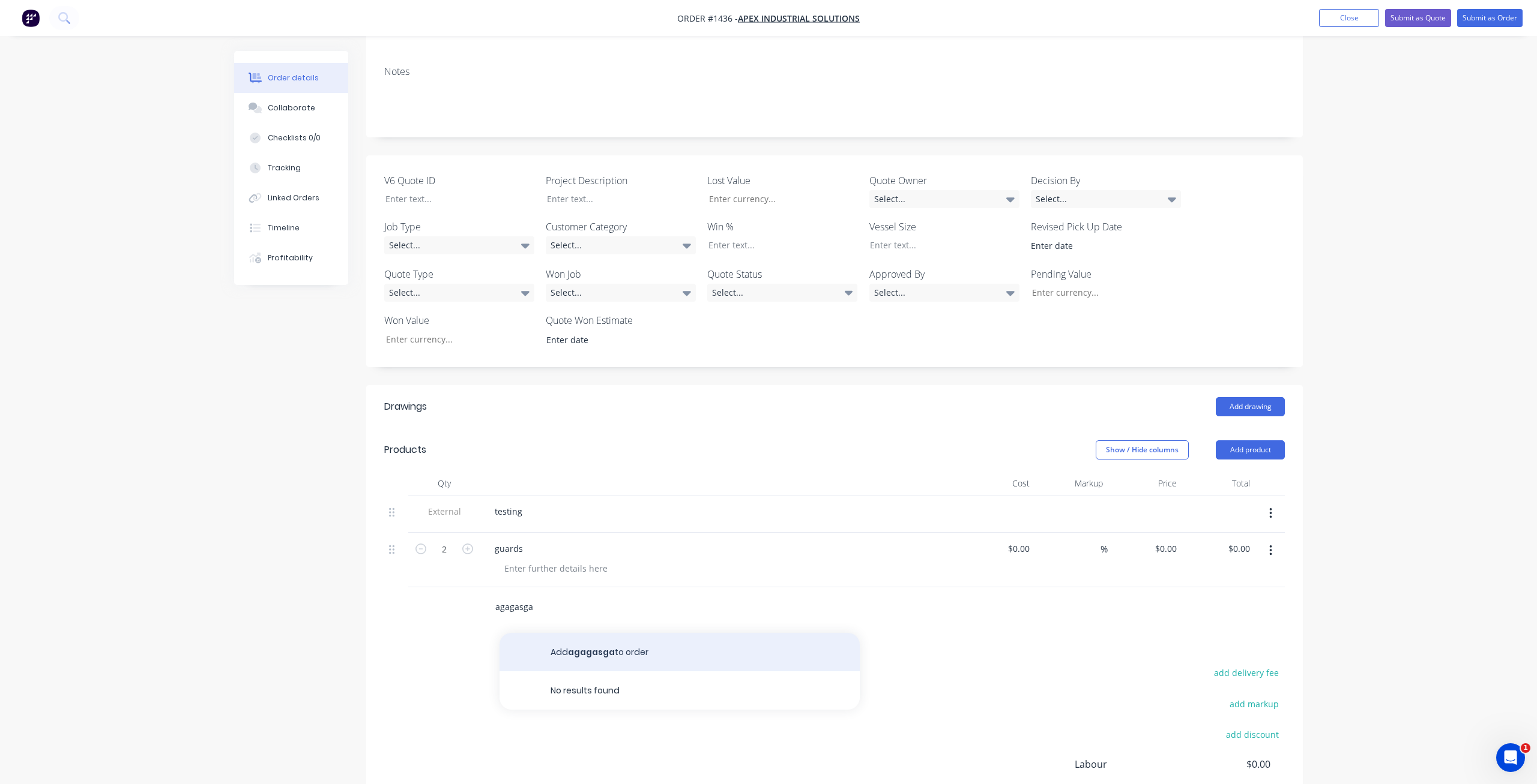
type input "agagasga"
click at [601, 633] on button "Add agagasga to order" at bounding box center [679, 651] width 360 height 38
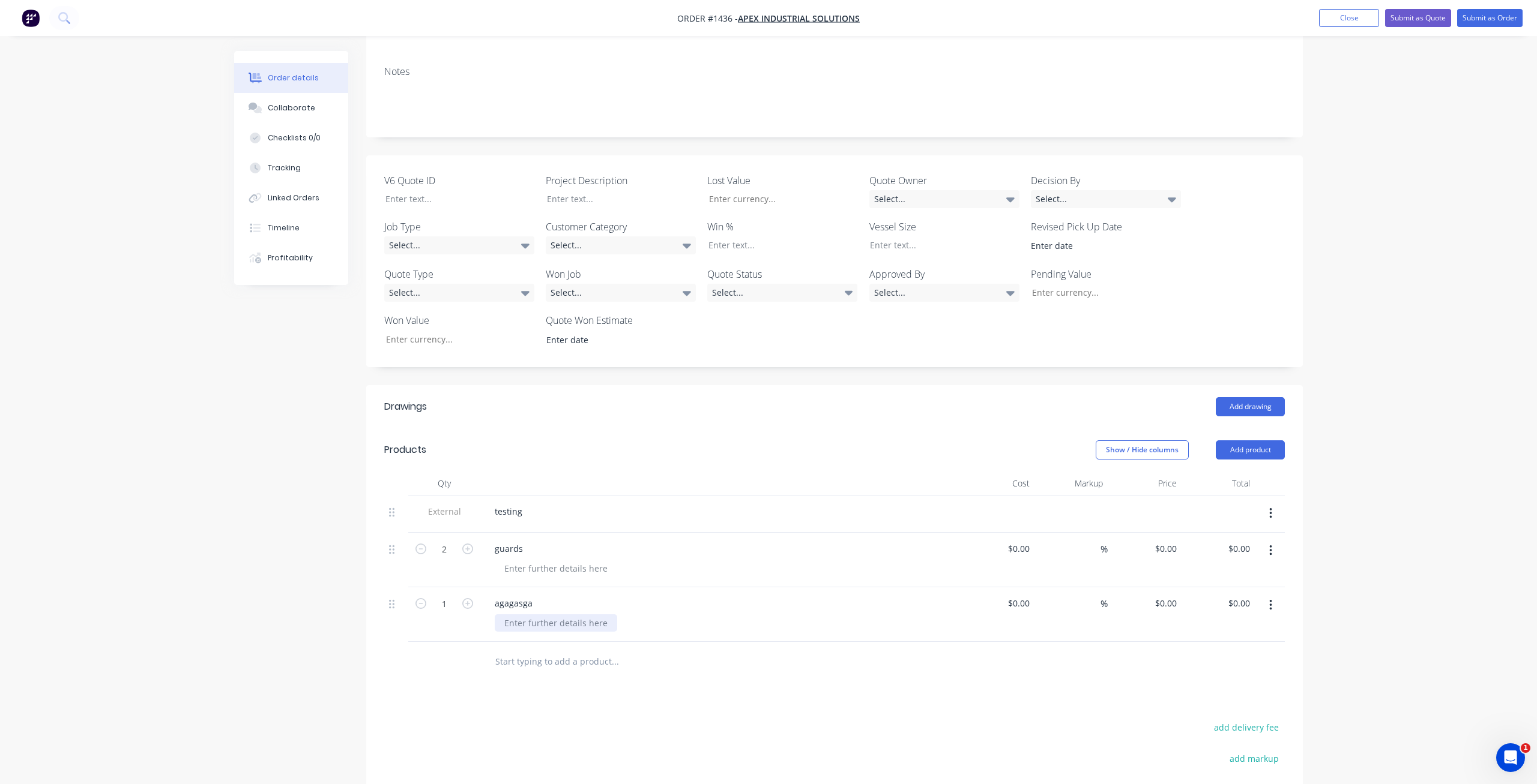
click at [568, 614] on div at bounding box center [556, 623] width 122 height 18
click at [631, 663] on div "Drawings Add drawing Products Show / Hide columns Add product Qty Cost Markup P…" at bounding box center [834, 677] width 936 height 584
